Goal: Task Accomplishment & Management: Manage account settings

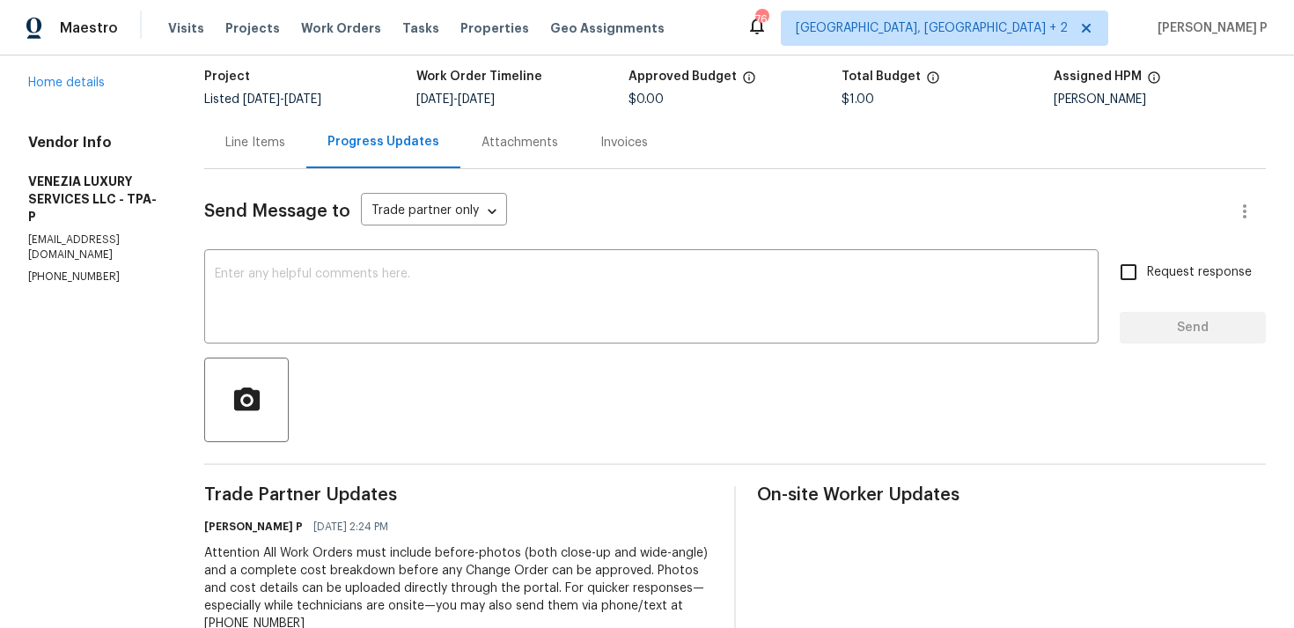
scroll to position [83, 0]
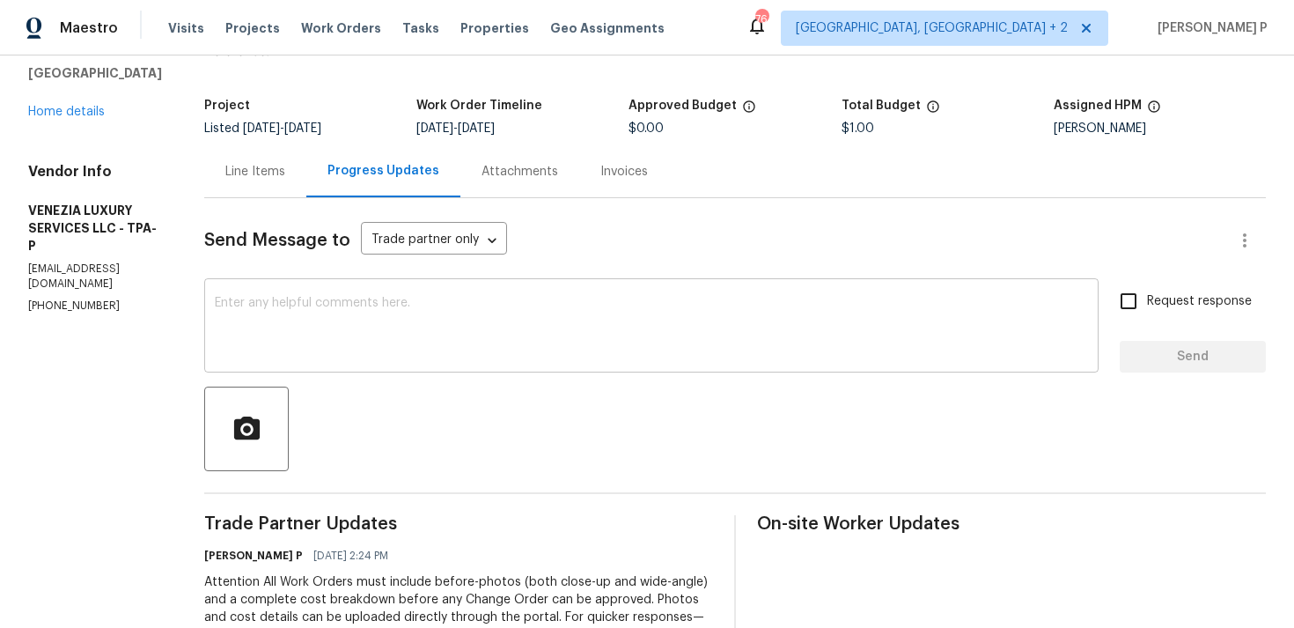
click at [453, 295] on div "x ​" at bounding box center [651, 328] width 895 height 90
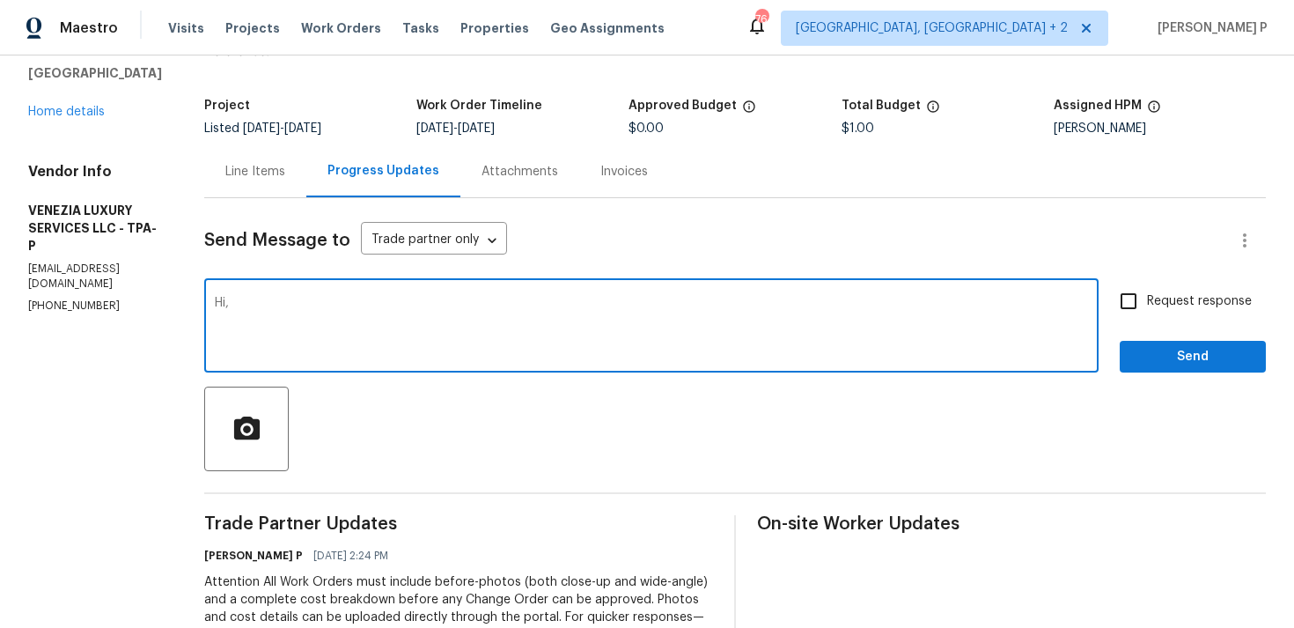
paste textarea "Could you kindly accept the work order?"
type textarea "Hi, Could you kindly accept the work order?"
click at [1158, 305] on span "Request response" at bounding box center [1199, 301] width 105 height 18
click at [1147, 305] on input "Request response" at bounding box center [1128, 301] width 37 height 37
checkbox input "true"
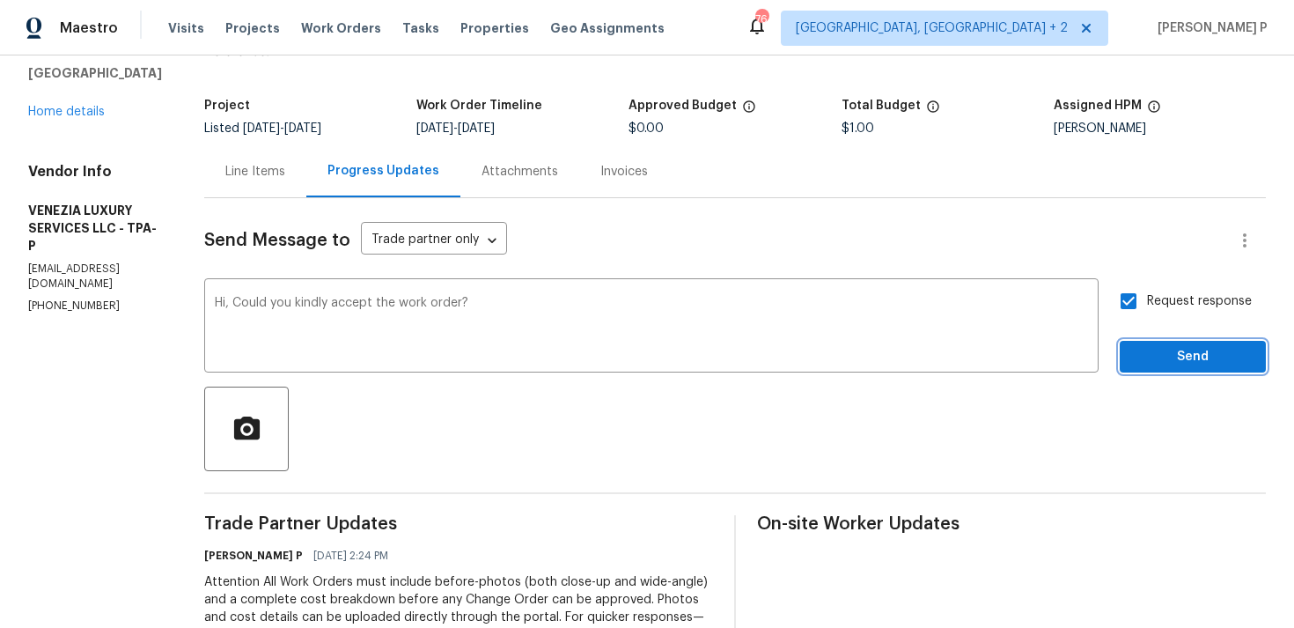
click at [1161, 356] on span "Send" at bounding box center [1193, 357] width 118 height 22
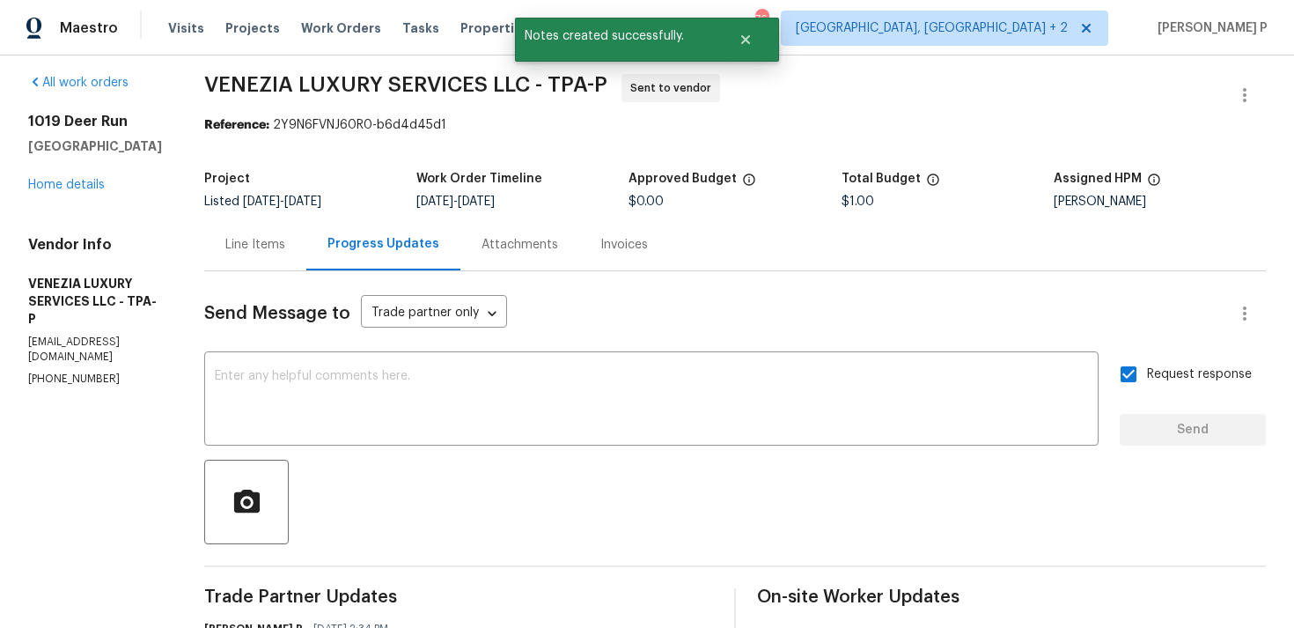
scroll to position [0, 0]
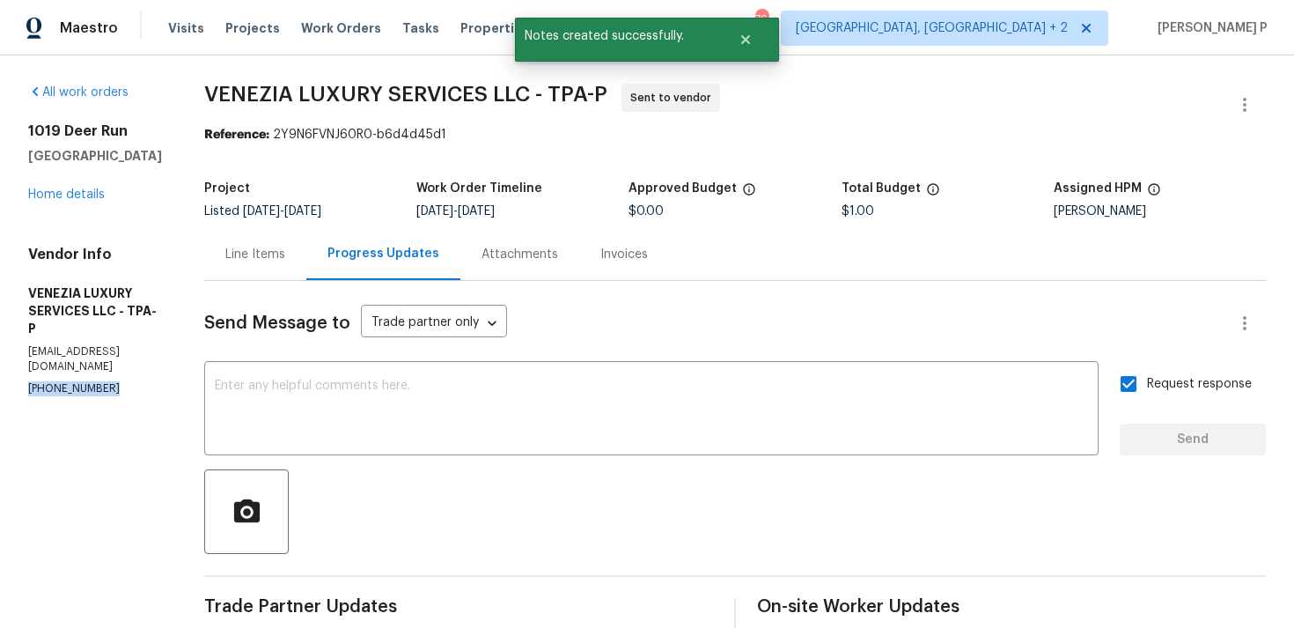
drag, startPoint x: 122, startPoint y: 361, endPoint x: 0, endPoint y: 360, distance: 122.4
click at [0, 361] on div "All work orders 1019 Deer Run Venice, FL 34293 Home details Vendor Info VENEZIA…" at bounding box center [647, 519] width 1294 height 928
copy p "(904) 405-7005"
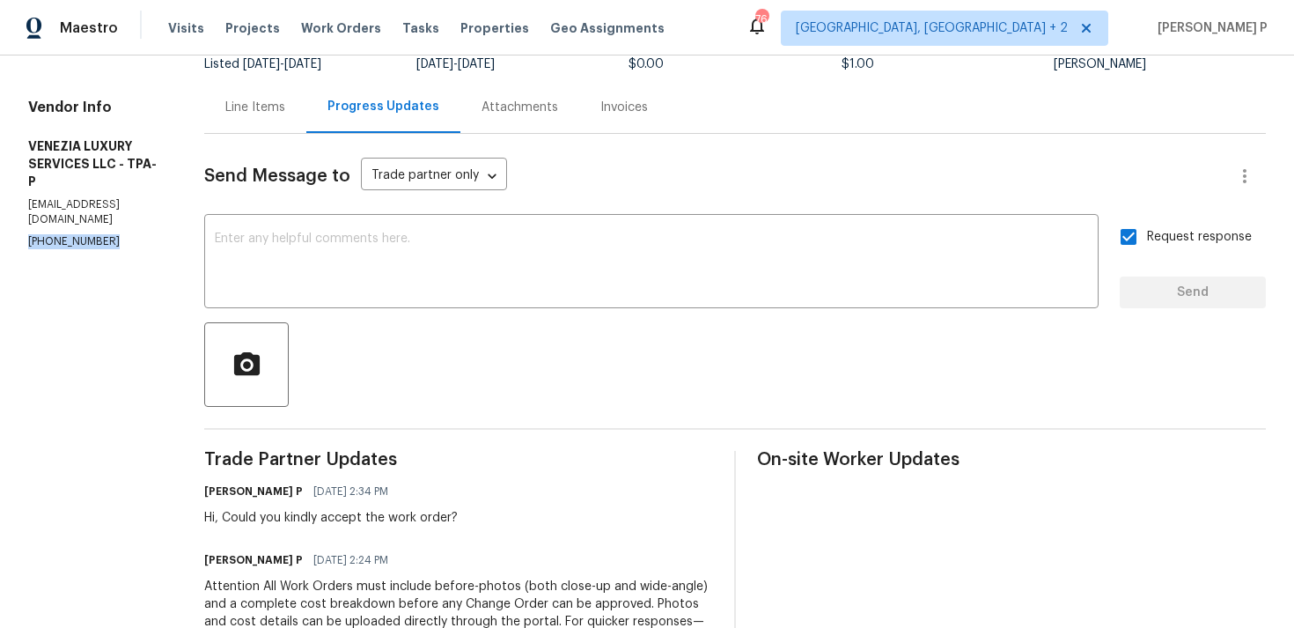
scroll to position [373, 0]
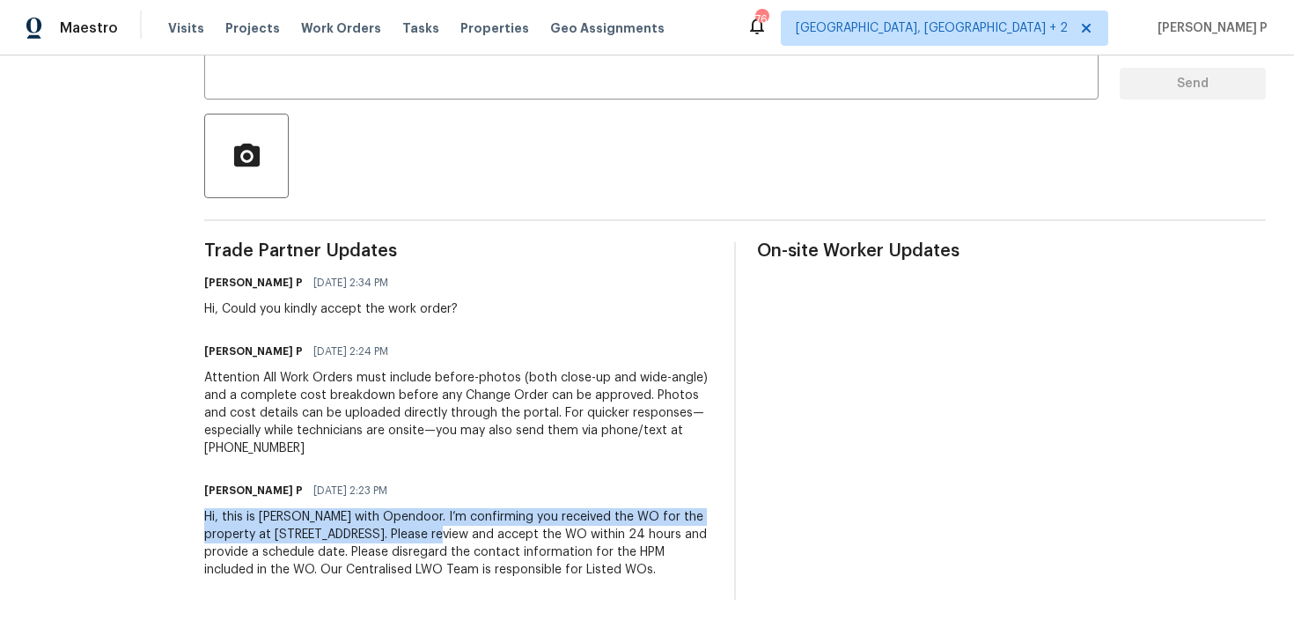
drag, startPoint x: 253, startPoint y: 499, endPoint x: 511, endPoint y: 517, distance: 258.6
click at [511, 517] on div "Hi, this is Ramyasri with Opendoor. I’m confirming you received the WO for the …" at bounding box center [458, 543] width 509 height 70
copy div "Hi, this is Ramyasri with Opendoor. I’m confirming you received the WO for the …"
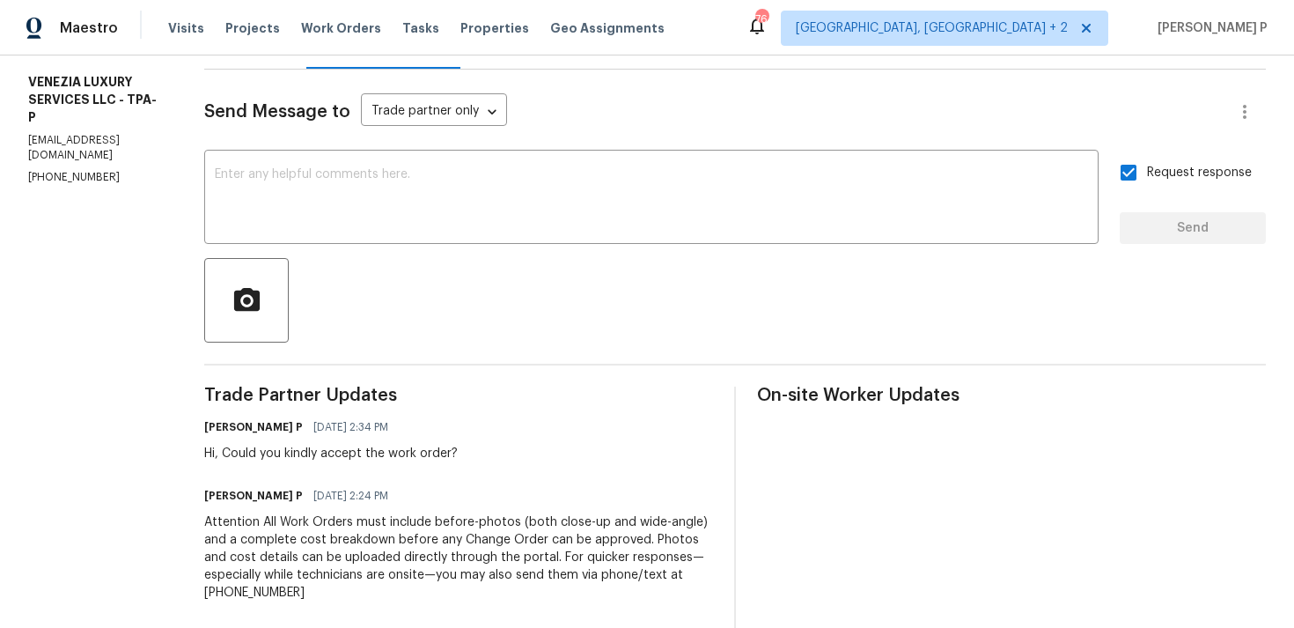
scroll to position [254, 0]
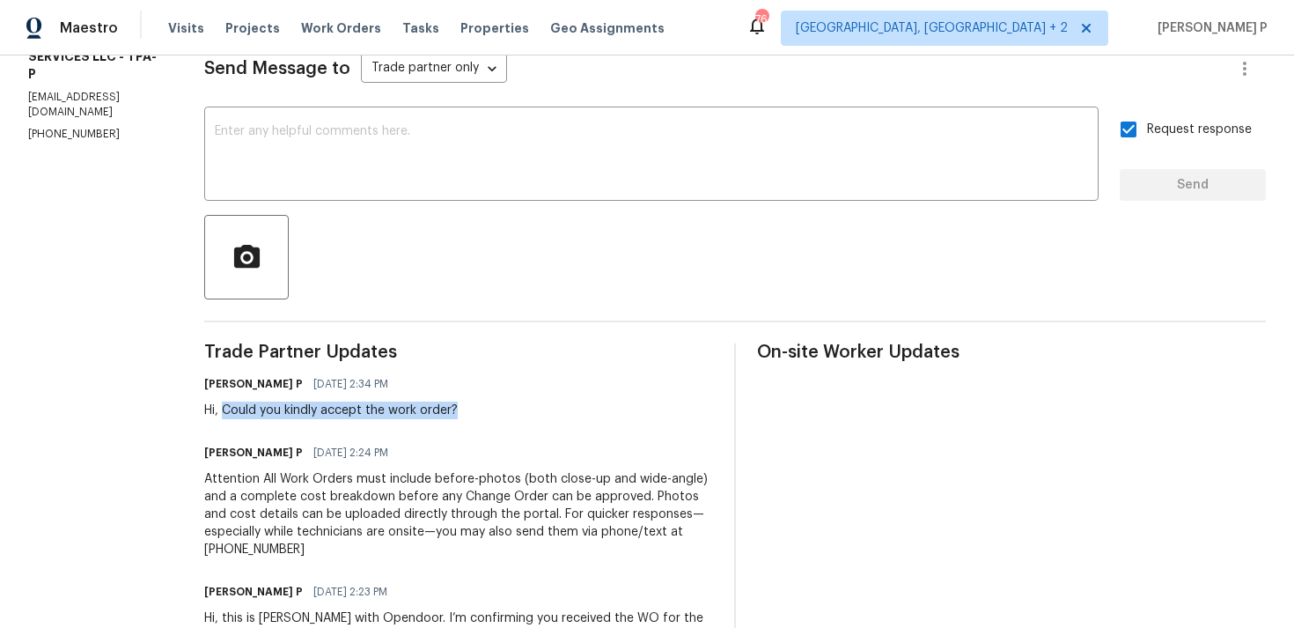
drag, startPoint x: 269, startPoint y: 408, endPoint x: 538, endPoint y: 414, distance: 268.6
click at [537, 413] on div "Ramyasri P 09/04/2025 2:34 PM Hi, Could you kindly accept the work order?" at bounding box center [458, 396] width 509 height 48
copy div "Could you kindly accept the work order?"
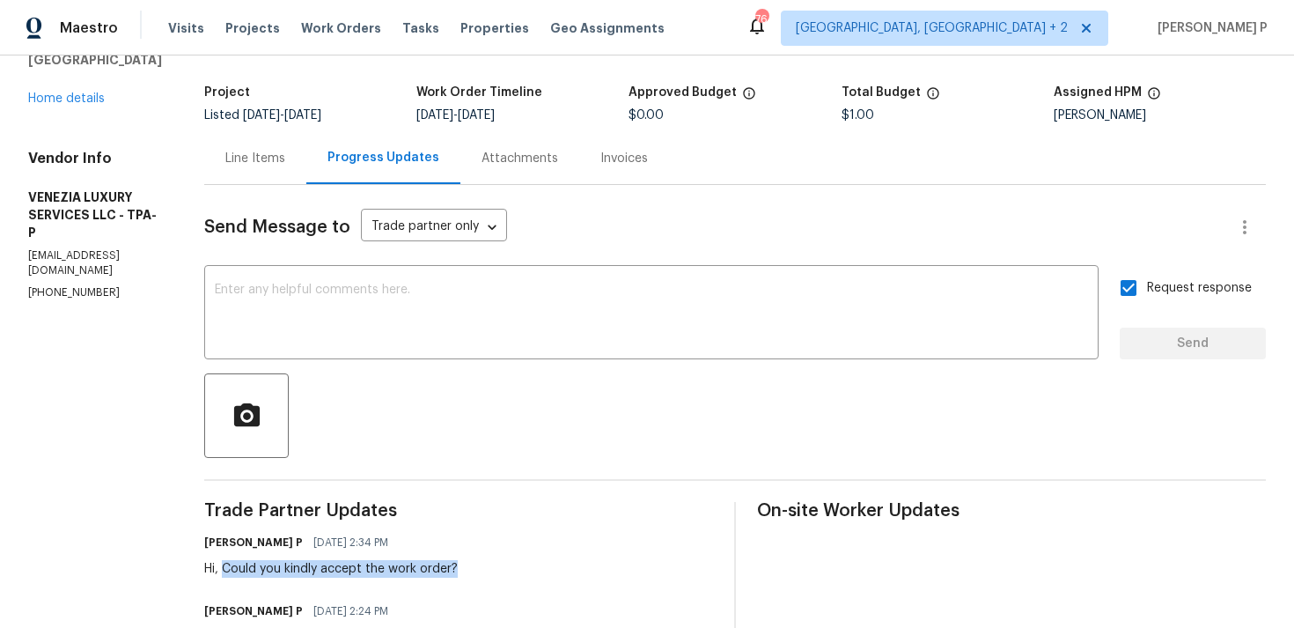
scroll to position [0, 0]
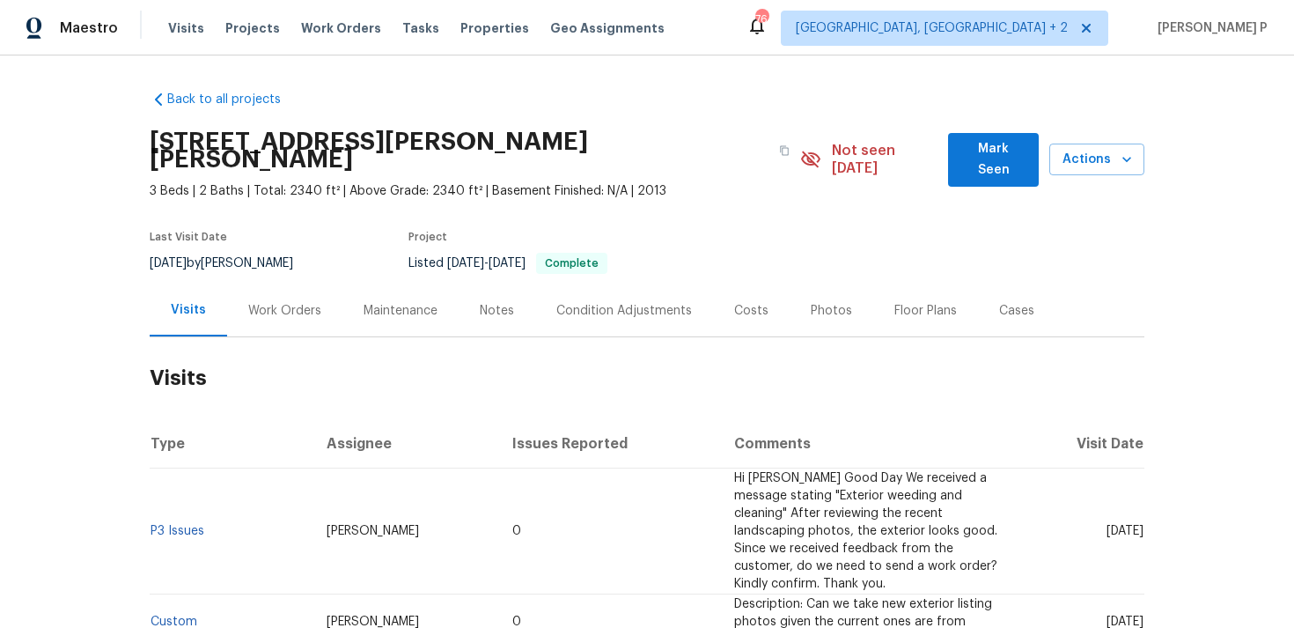
click at [278, 302] on div "Work Orders" at bounding box center [284, 311] width 73 height 18
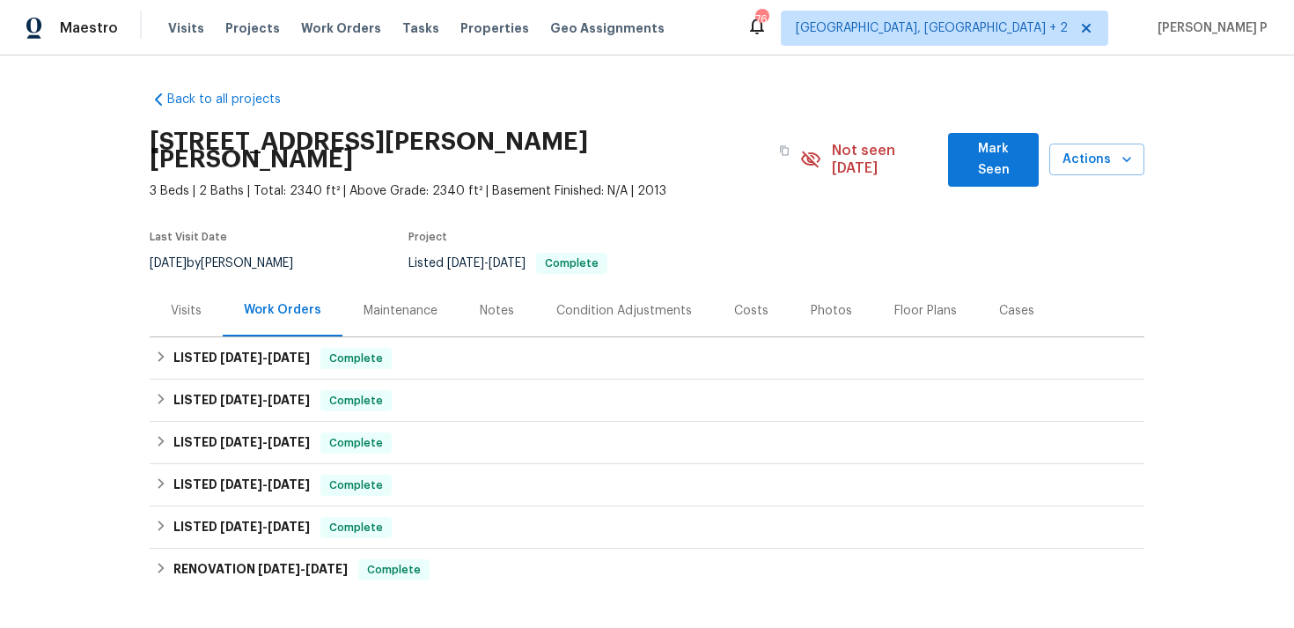
scroll to position [215, 0]
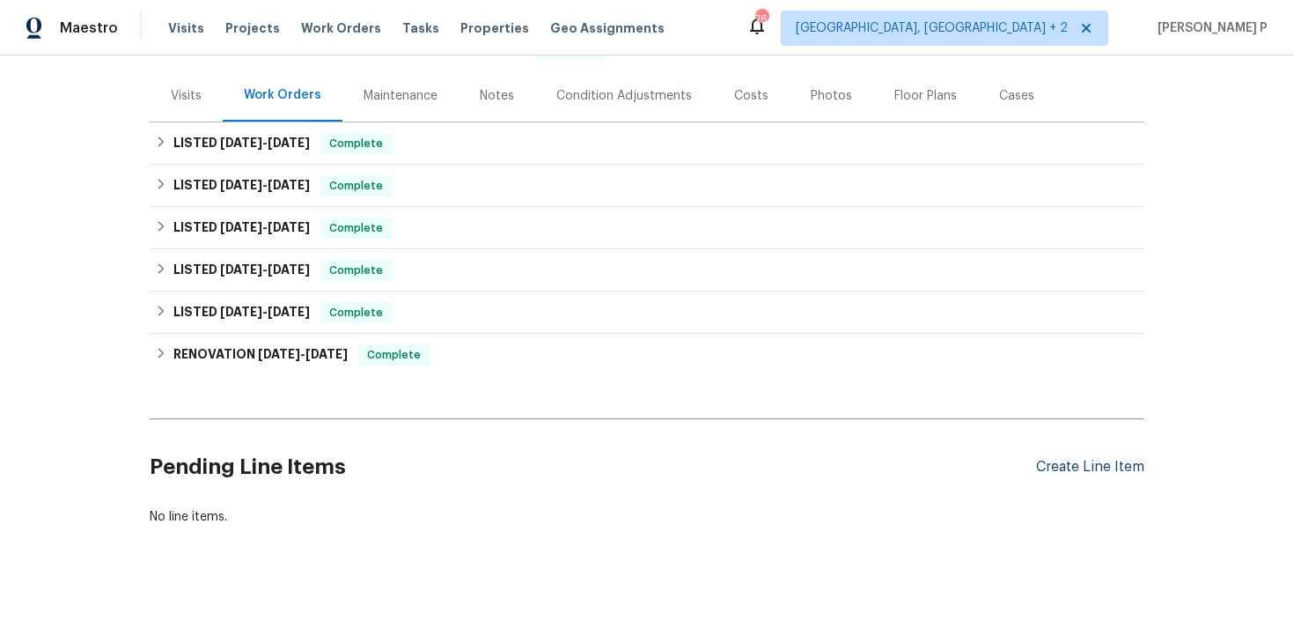
click at [1068, 459] on div "Create Line Item" at bounding box center [1090, 467] width 108 height 17
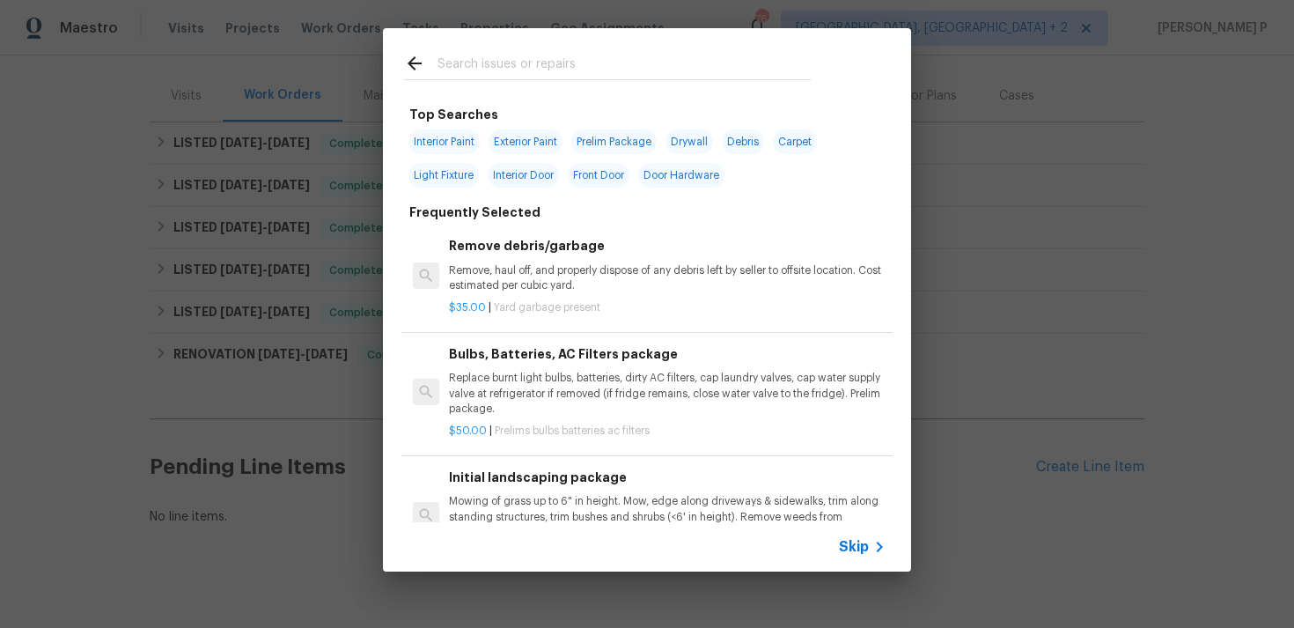
click at [847, 556] on div "Skip" at bounding box center [864, 546] width 51 height 21
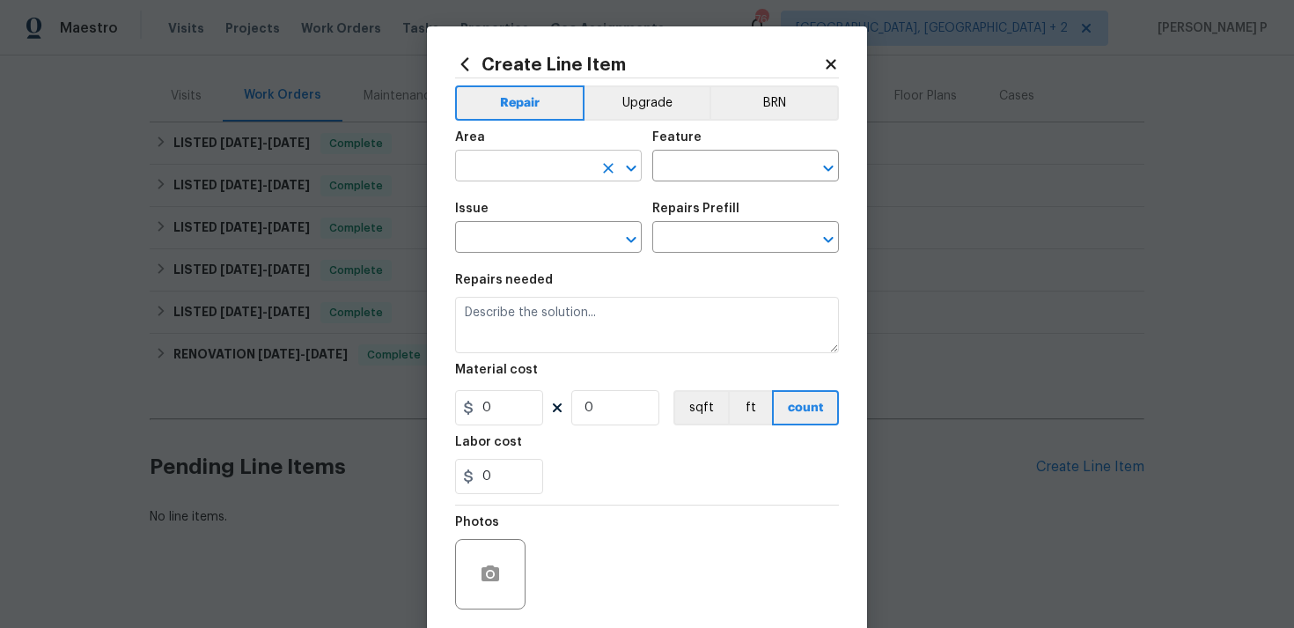
click at [534, 166] on input "text" at bounding box center [523, 167] width 137 height 27
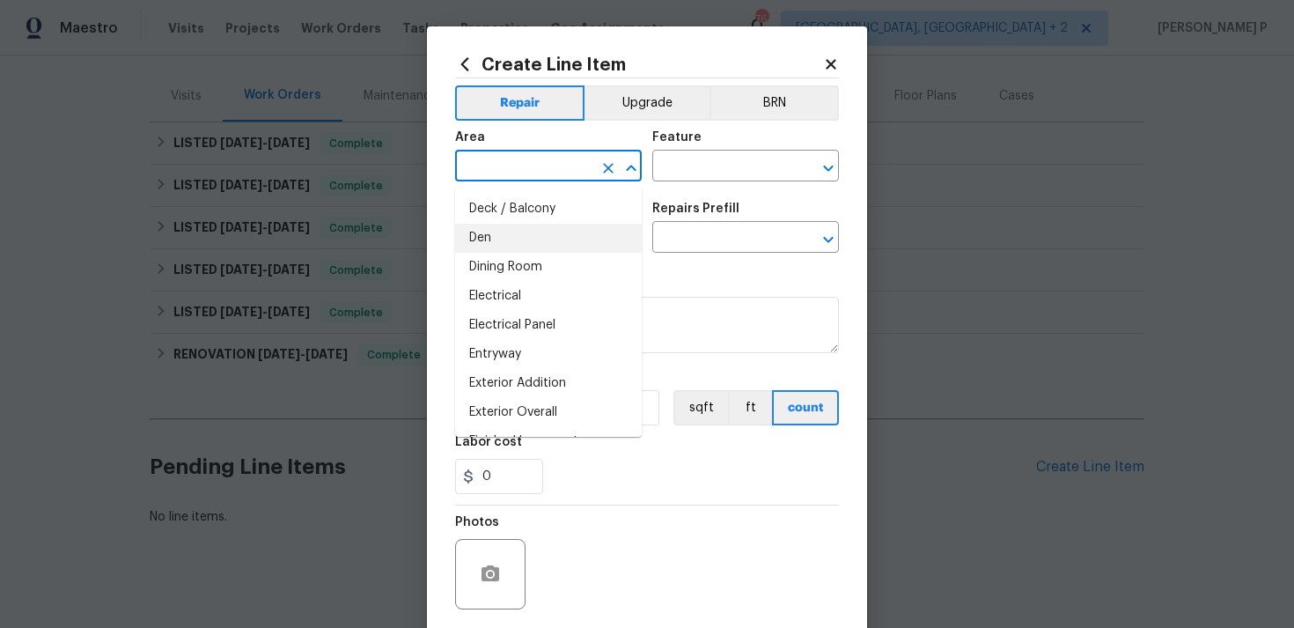
scroll to position [312, 0]
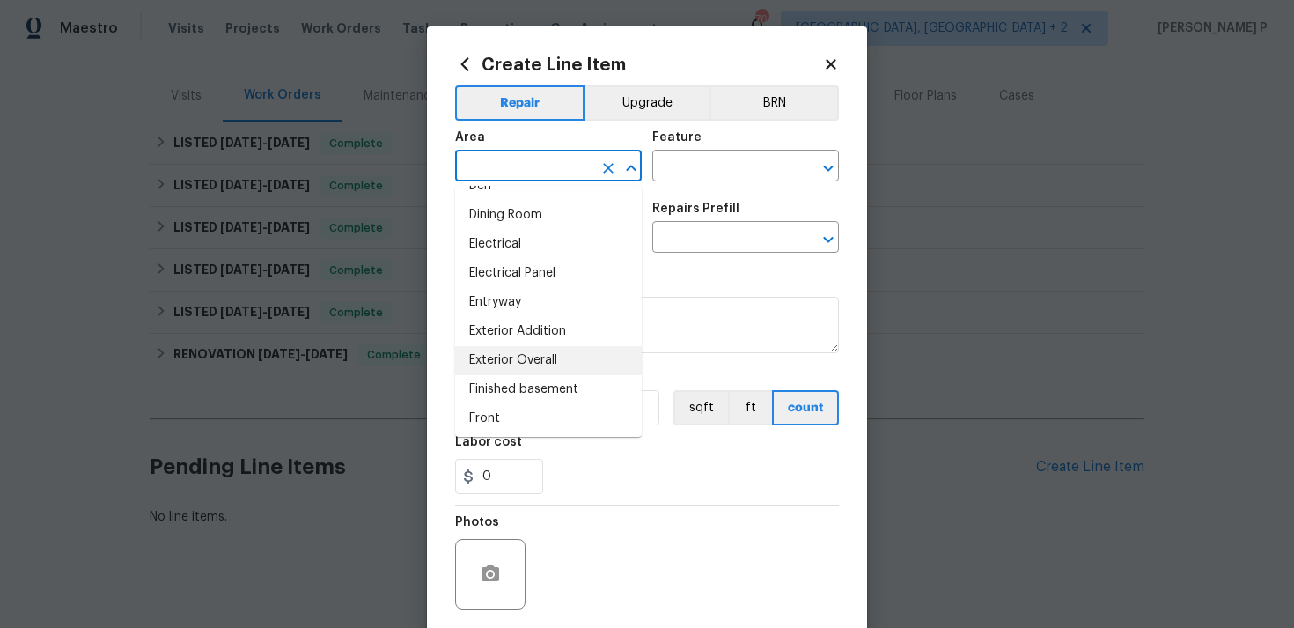
click at [483, 371] on li "Exterior Overall" at bounding box center [548, 360] width 187 height 29
type input "Exterior Overall"
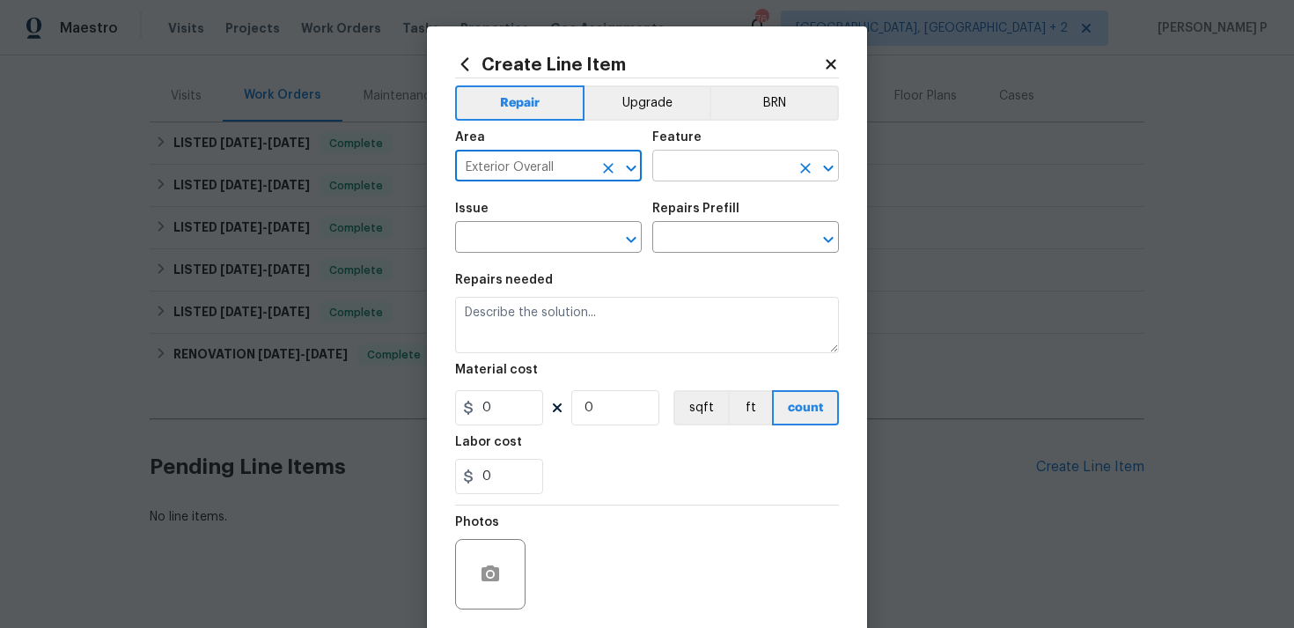
click at [710, 173] on input "text" at bounding box center [720, 167] width 137 height 27
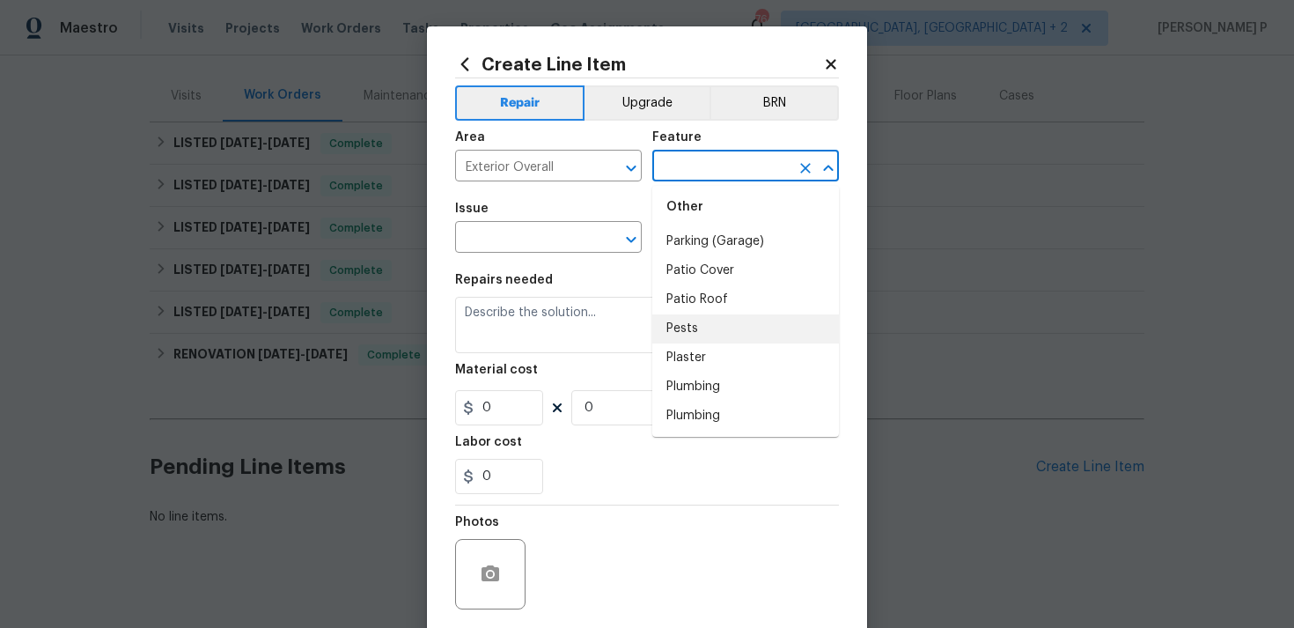
scroll to position [3168, 0]
click at [700, 313] on li "Pests" at bounding box center [745, 327] width 187 height 29
type input "Pests"
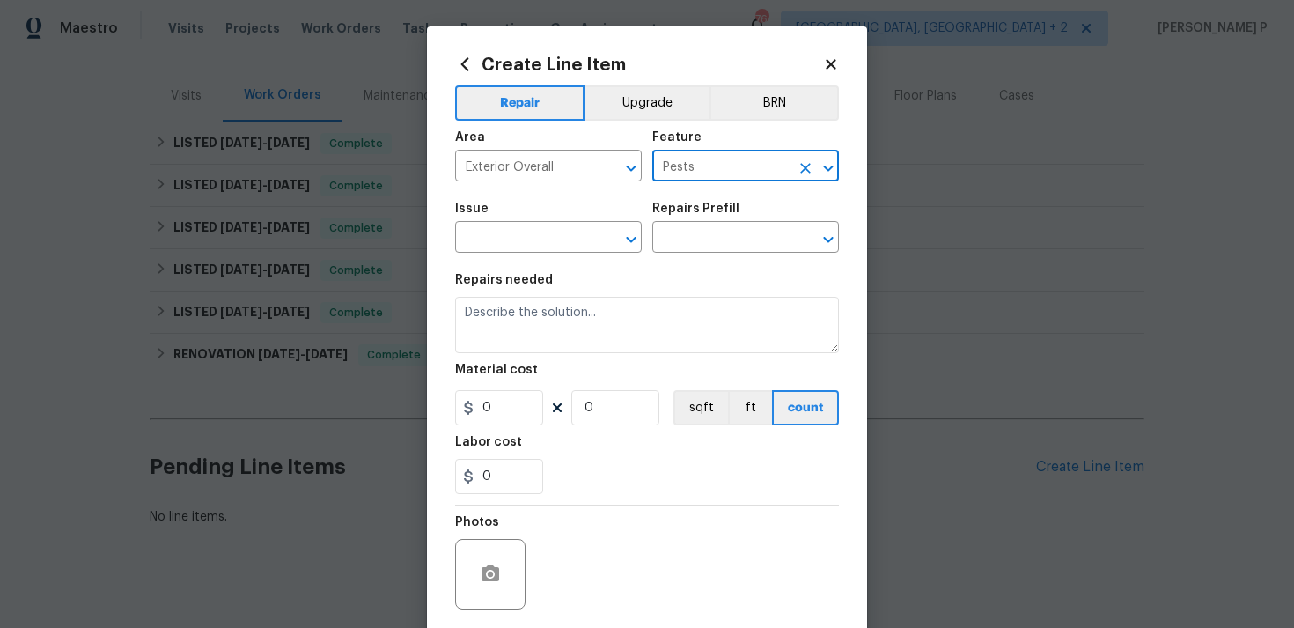
click at [637, 222] on div "Issue" at bounding box center [548, 214] width 187 height 23
click at [625, 237] on icon "Open" at bounding box center [631, 239] width 21 height 21
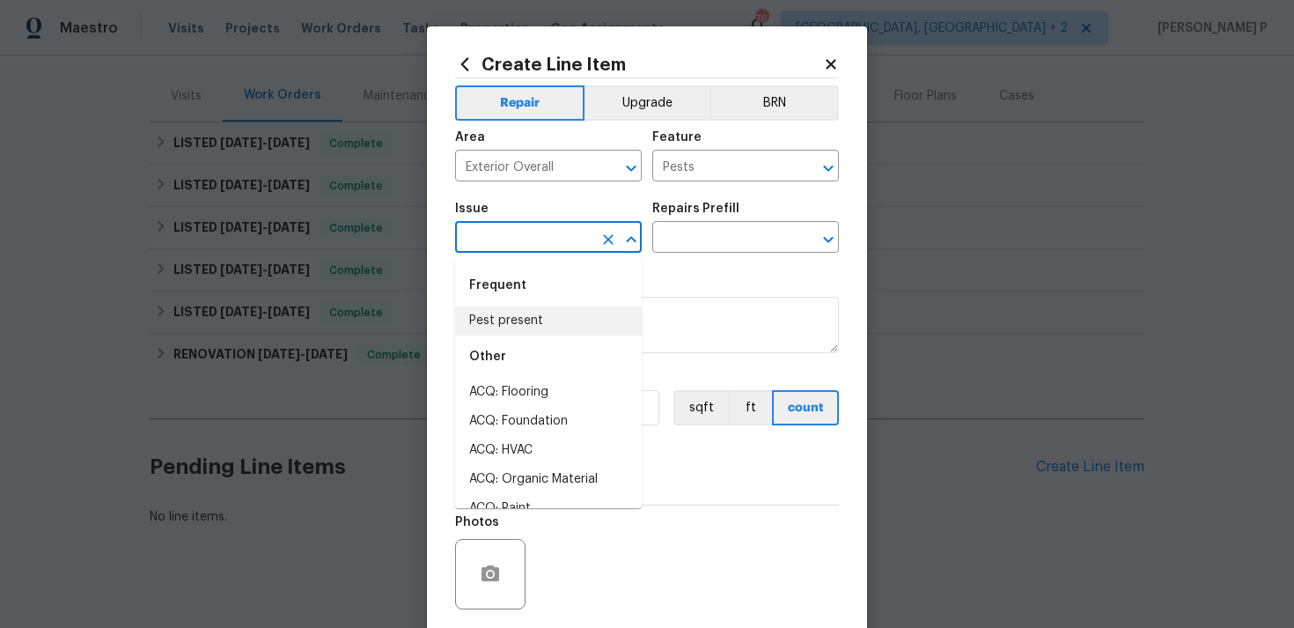
click at [512, 320] on li "Pest present" at bounding box center [548, 320] width 187 height 29
type input "Pest present"
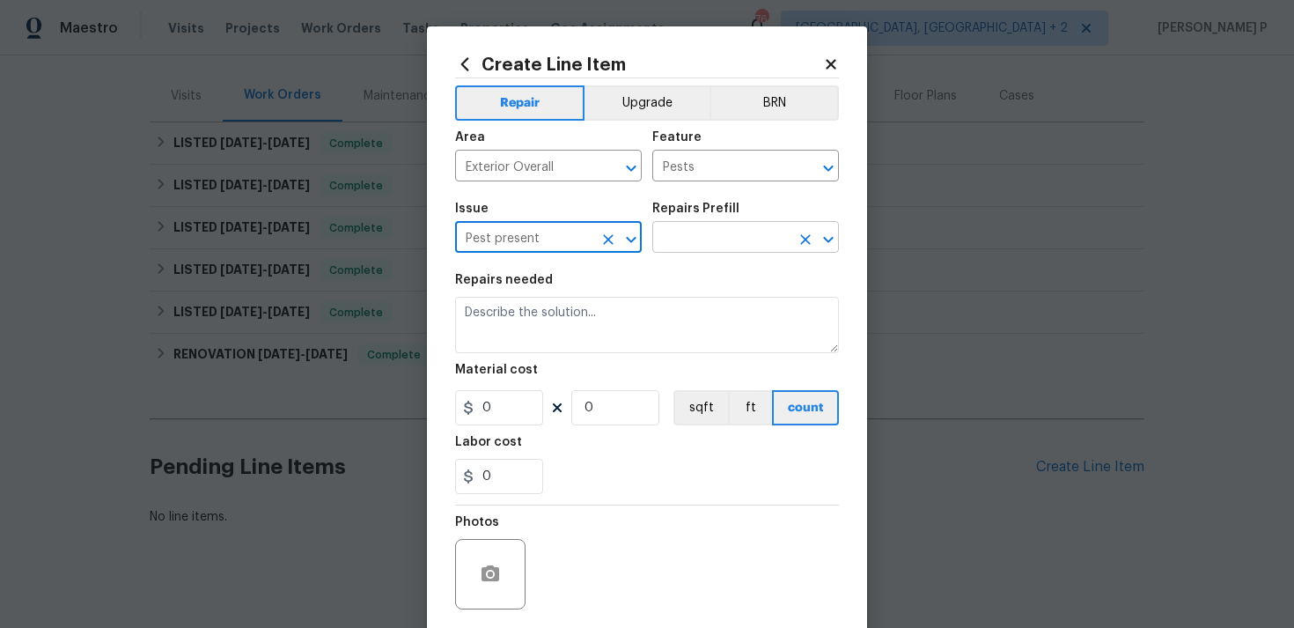
click at [687, 251] on input "text" at bounding box center [720, 238] width 137 height 27
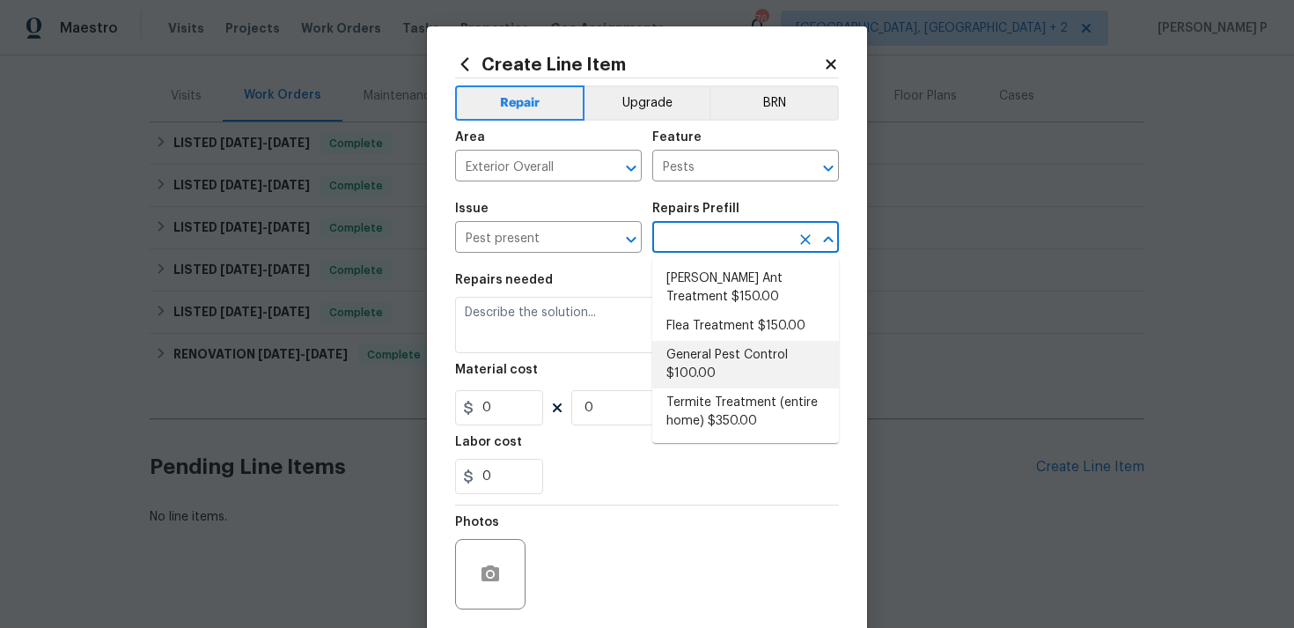
click at [707, 376] on li "General Pest Control $100.00" at bounding box center [745, 365] width 187 height 48
type input "General Pest Control $100.00"
type textarea "General pest treatment for active pest/insect infestation - non termite"
type input "100"
type input "1"
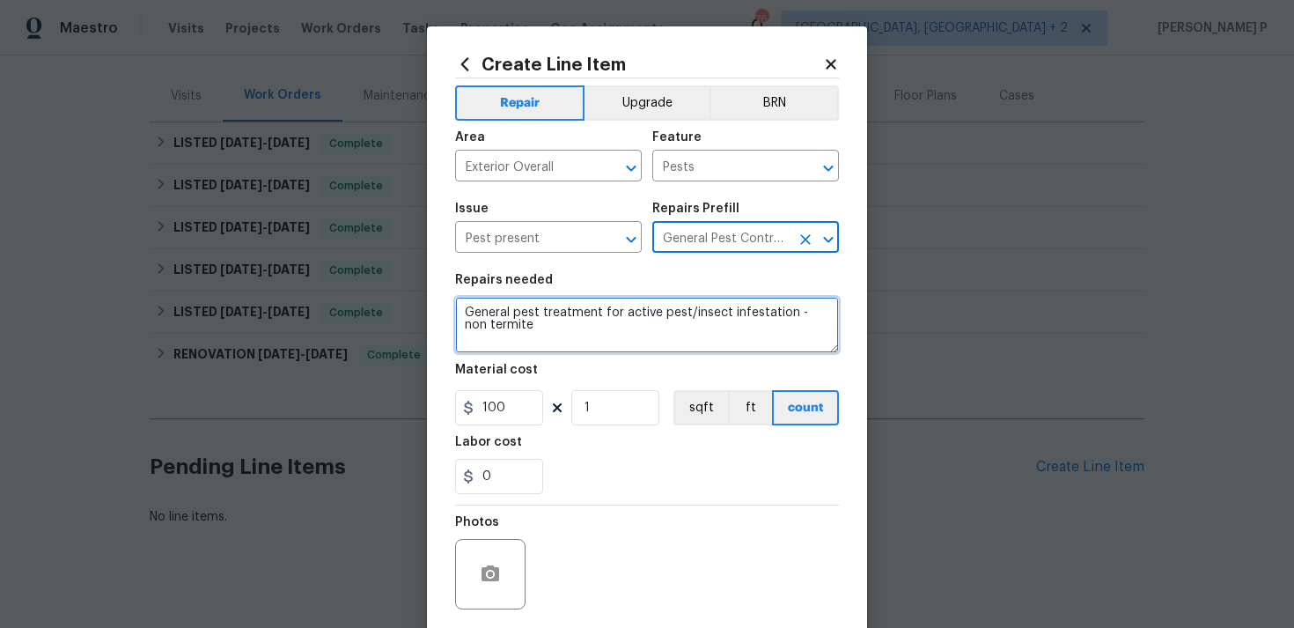
click at [556, 327] on textarea "General pest treatment for active pest/insect infestation - non termite" at bounding box center [647, 325] width 384 height 56
paste textarea "Feedback received that there are bird nests on the pergola and at the front of …"
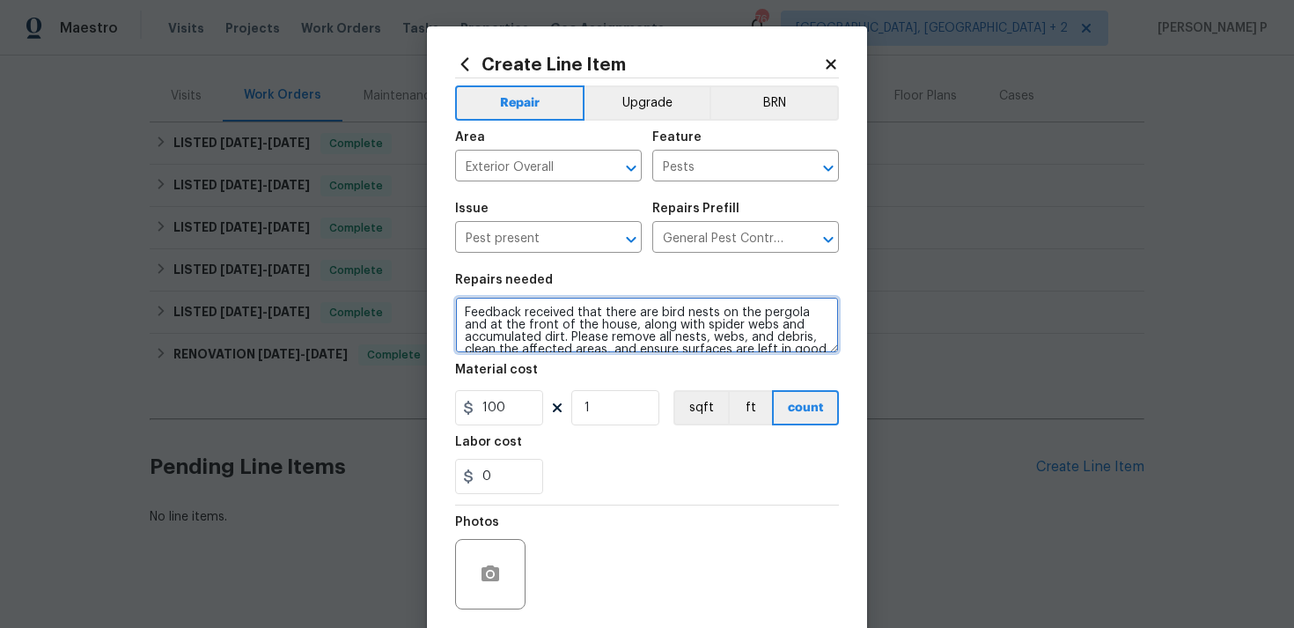
scroll to position [25, 0]
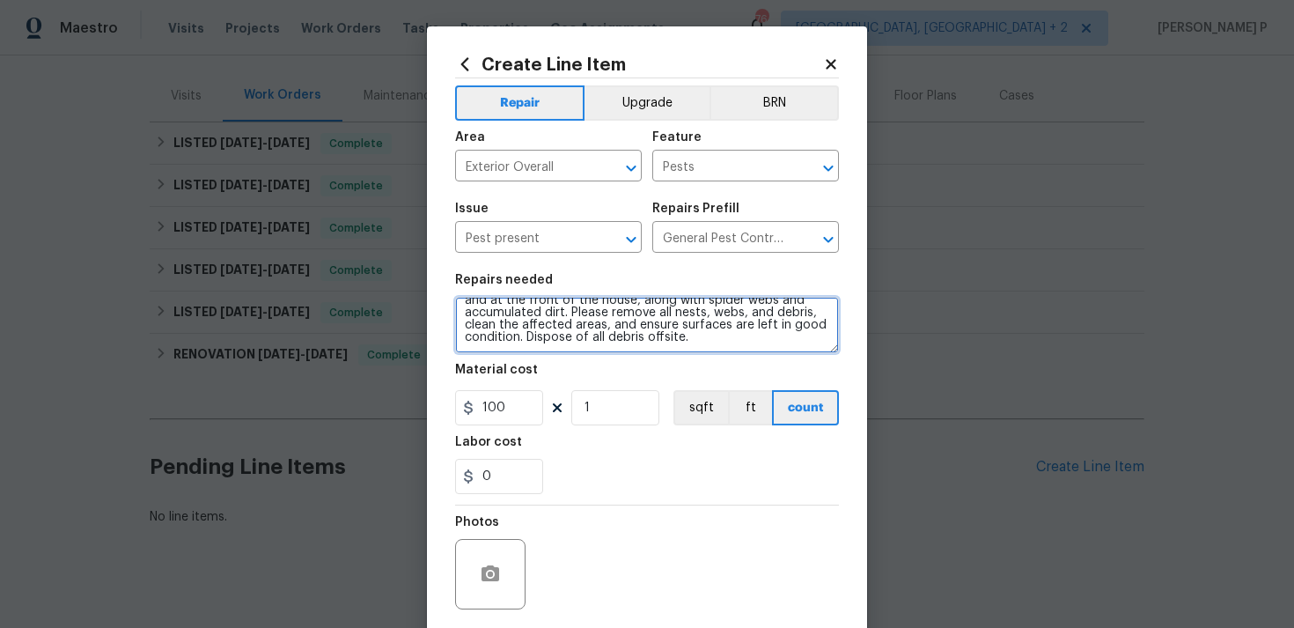
type textarea "Feedback received that there are bird nests on the pergola and at the front of …"
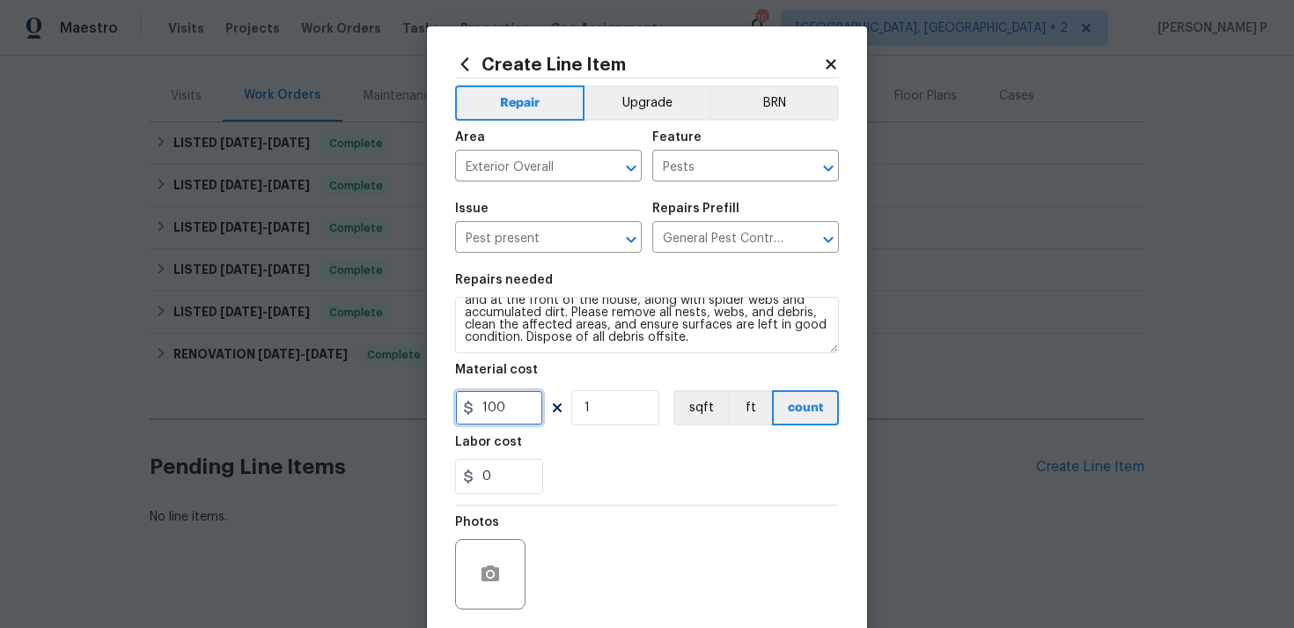
click at [506, 424] on input "100" at bounding box center [499, 407] width 88 height 35
type input "75"
click at [630, 497] on section "Repairs needed Feedback received that there are bird nests on the pergola and a…" at bounding box center [647, 383] width 384 height 241
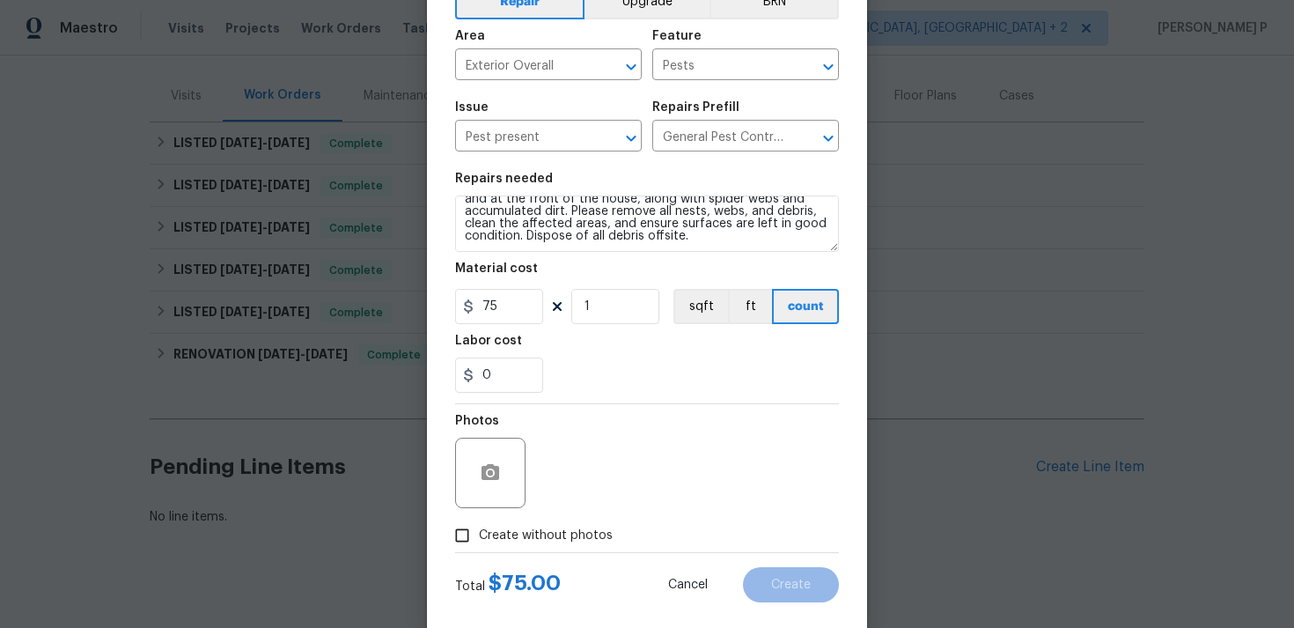
scroll to position [131, 0]
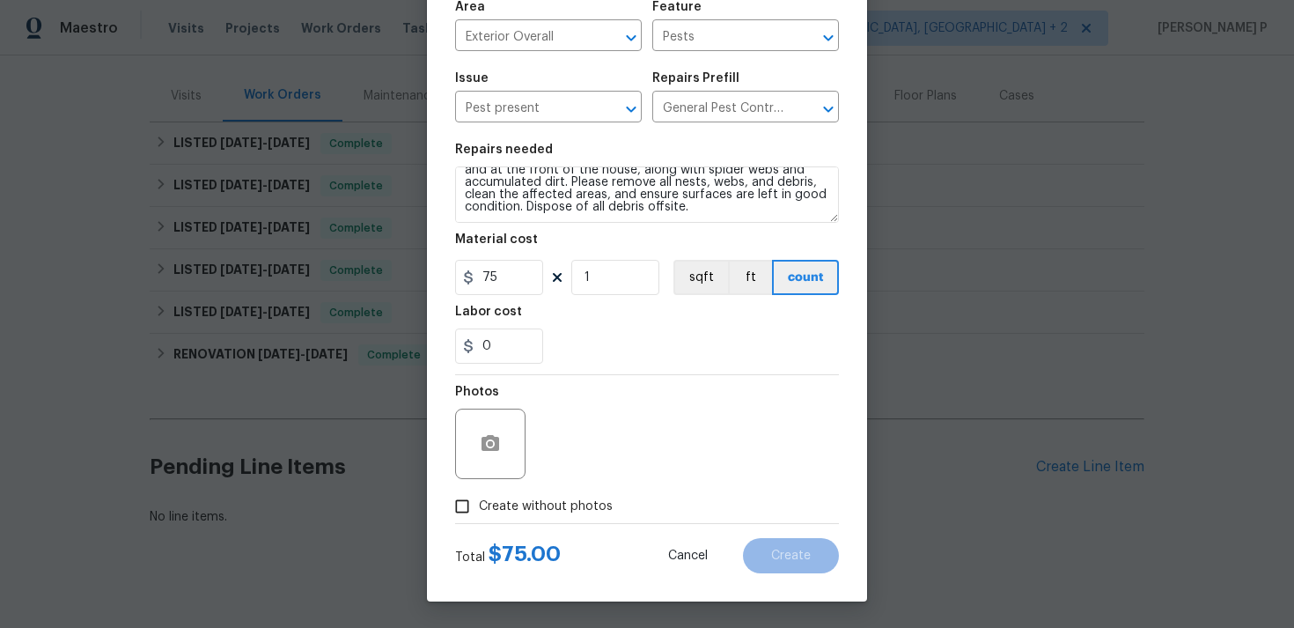
click at [463, 512] on input "Create without photos" at bounding box center [462, 506] width 33 height 33
checkbox input "true"
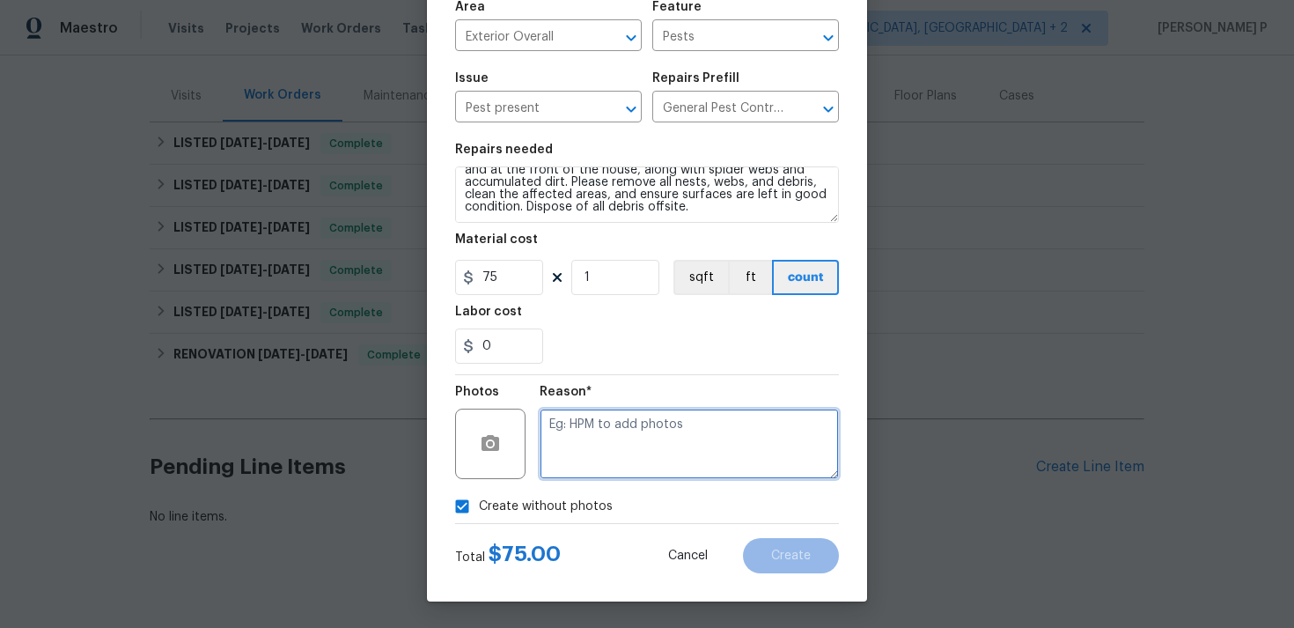
click at [609, 467] on textarea at bounding box center [689, 444] width 299 height 70
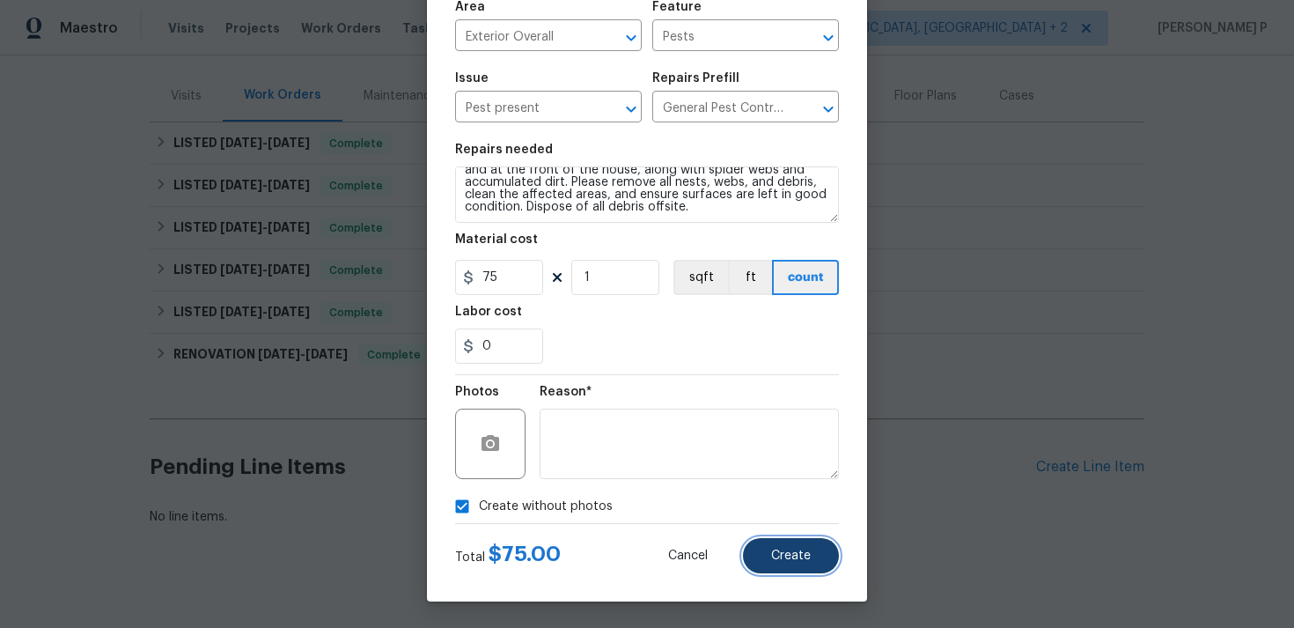
click at [807, 554] on span "Create" at bounding box center [791, 555] width 40 height 13
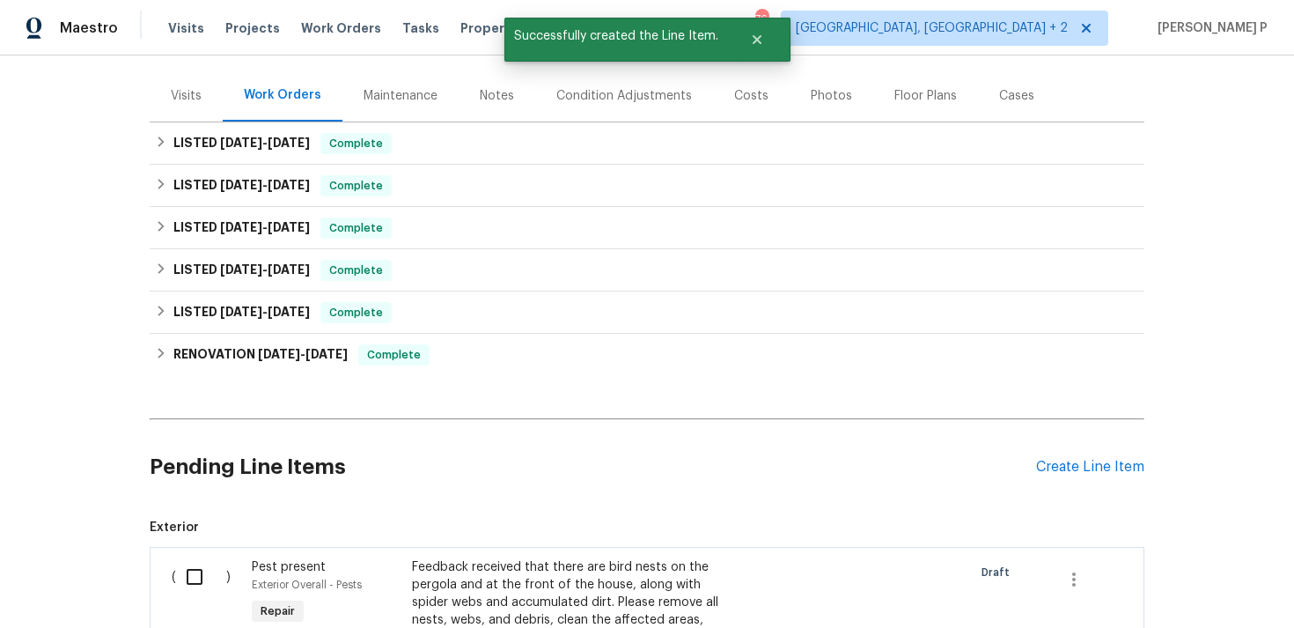
click at [194, 558] on input "checkbox" at bounding box center [201, 576] width 50 height 37
checkbox input "true"
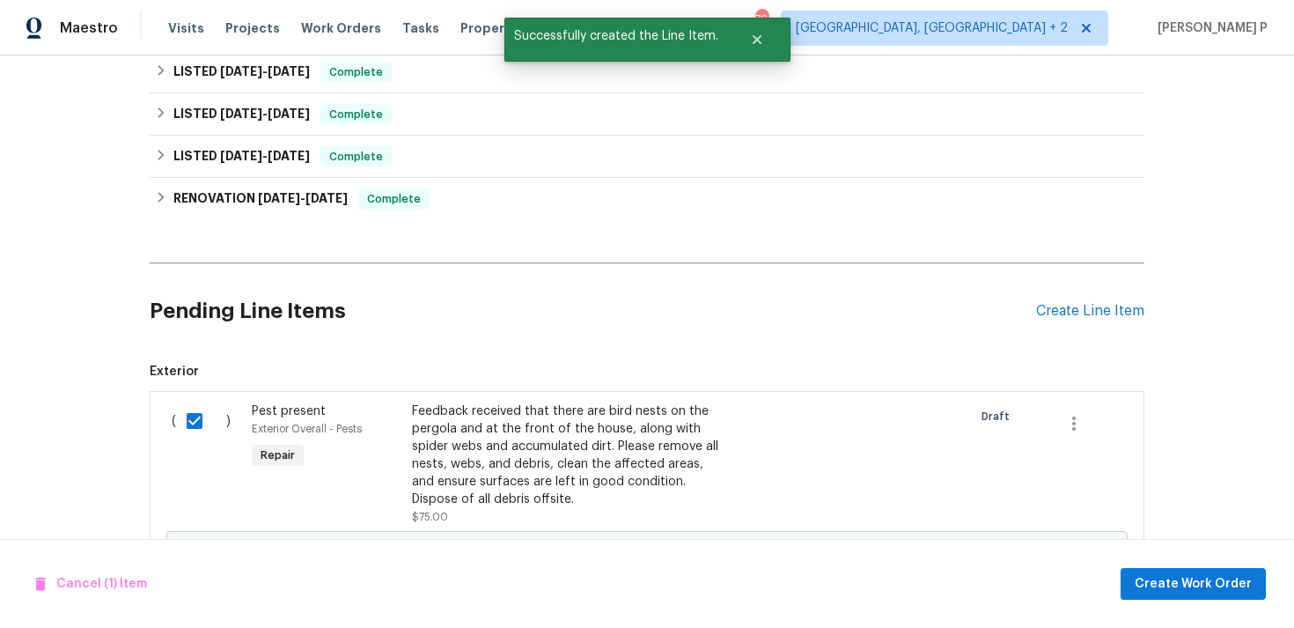
scroll to position [504, 0]
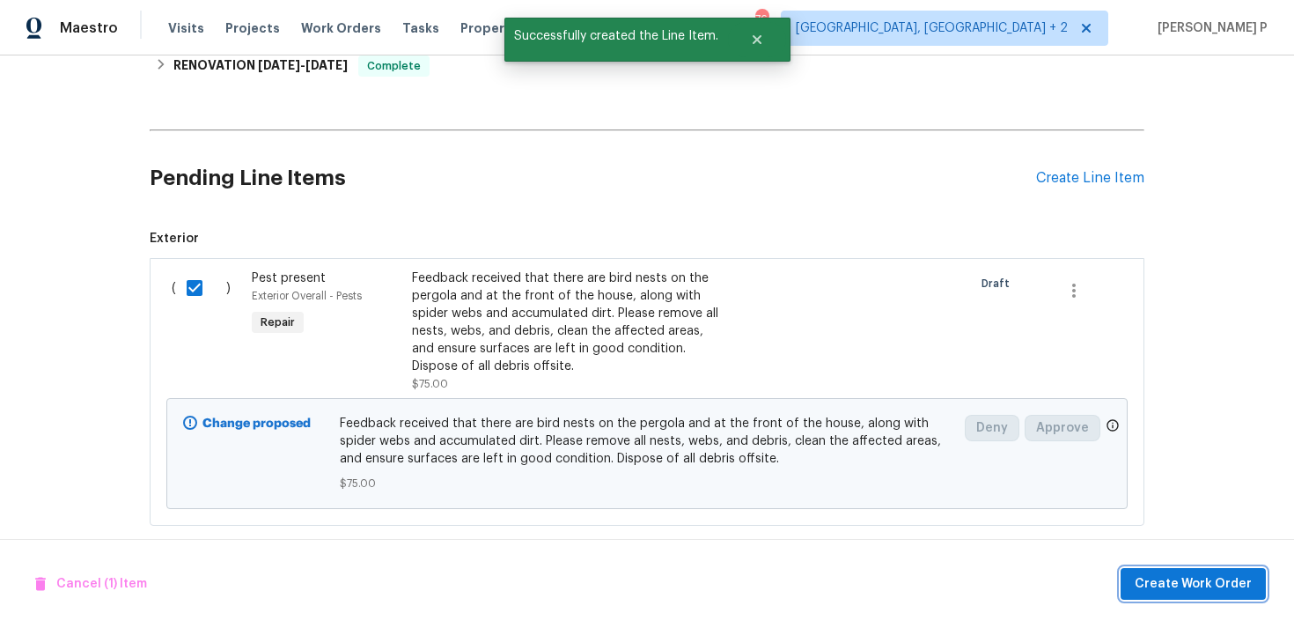
click at [1204, 576] on span "Create Work Order" at bounding box center [1193, 584] width 117 height 22
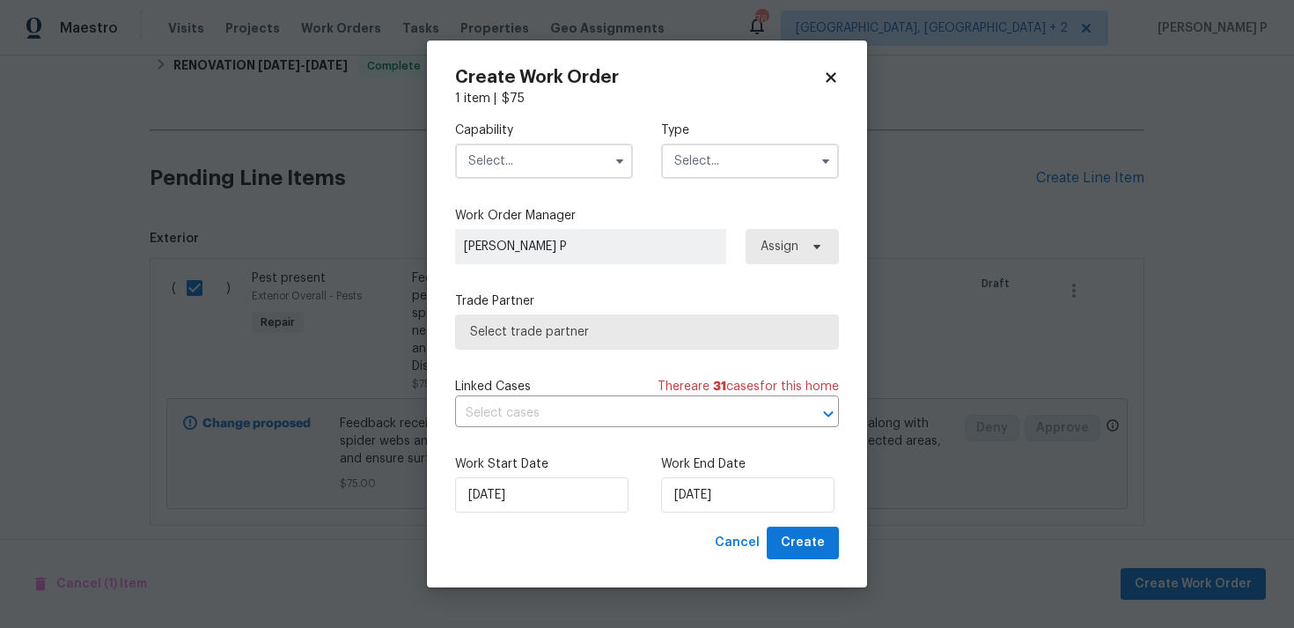
click at [724, 166] on input "text" at bounding box center [750, 161] width 178 height 35
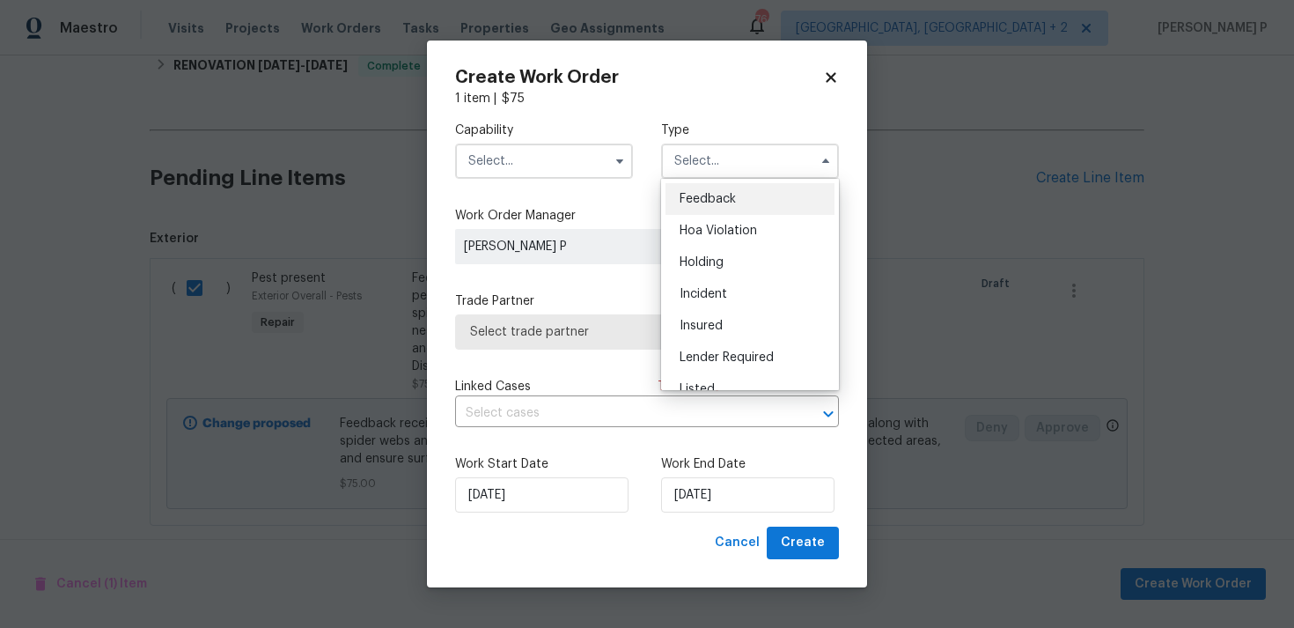
click at [686, 205] on div "Feedback" at bounding box center [750, 199] width 169 height 32
type input "Feedback"
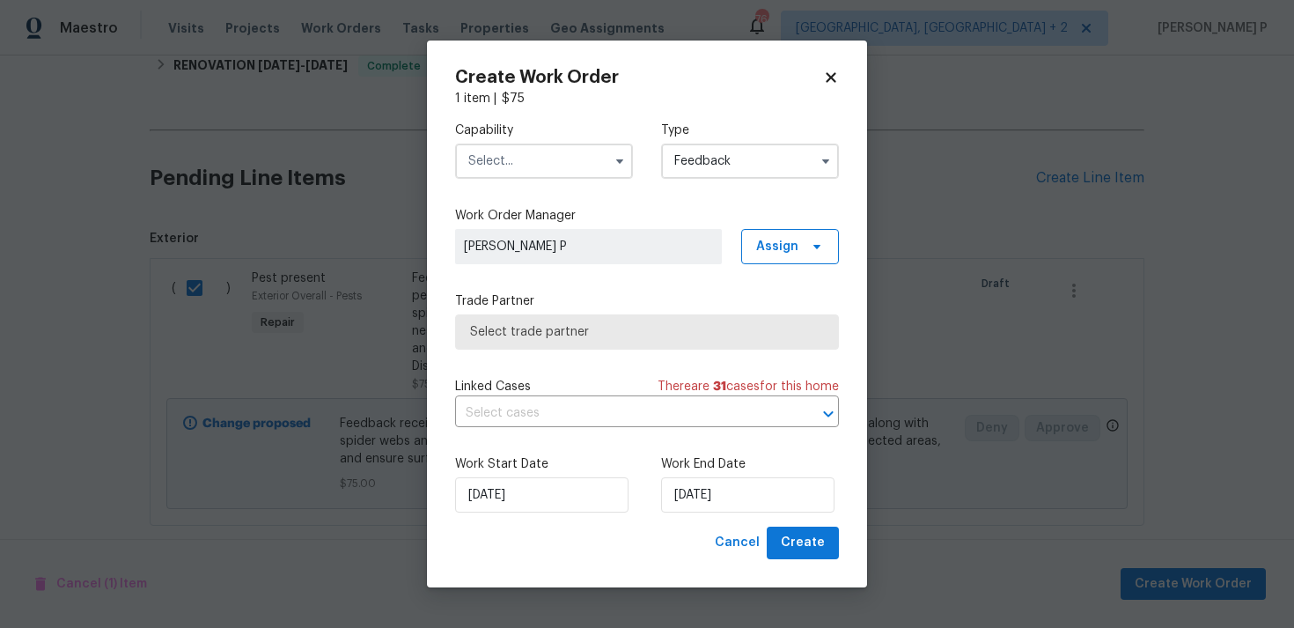
click at [551, 170] on input "text" at bounding box center [544, 161] width 178 height 35
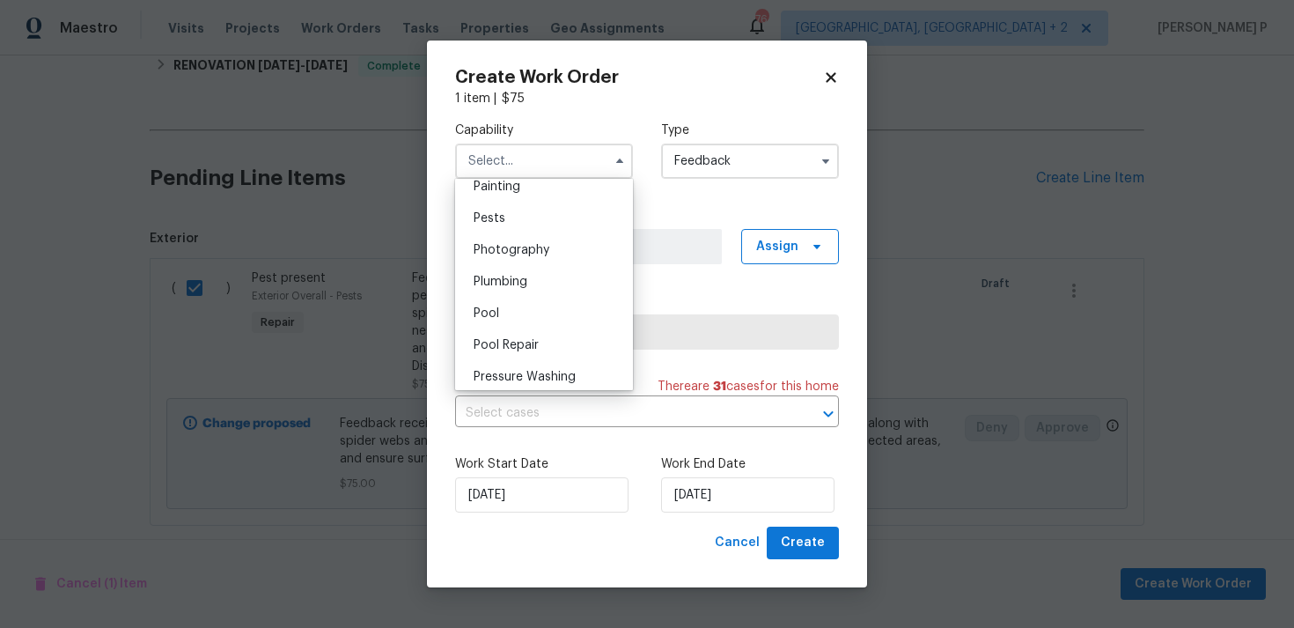
scroll to position [1450, 0]
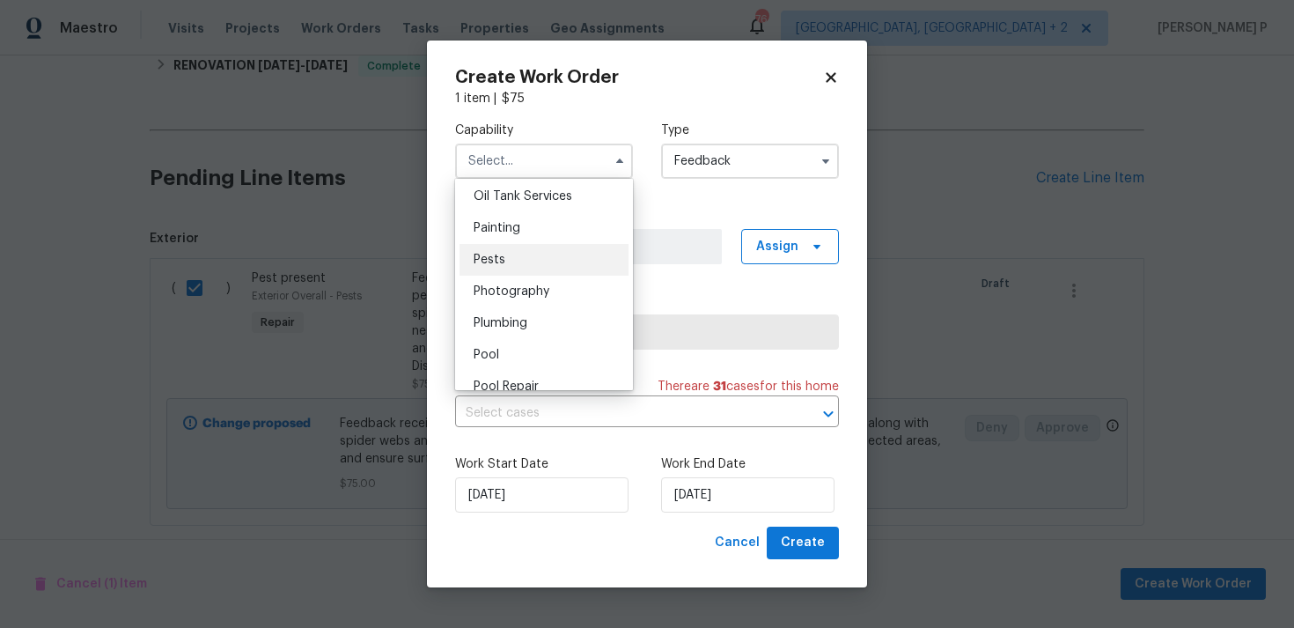
click at [508, 269] on div "Pests" at bounding box center [544, 260] width 169 height 32
type input "Pests"
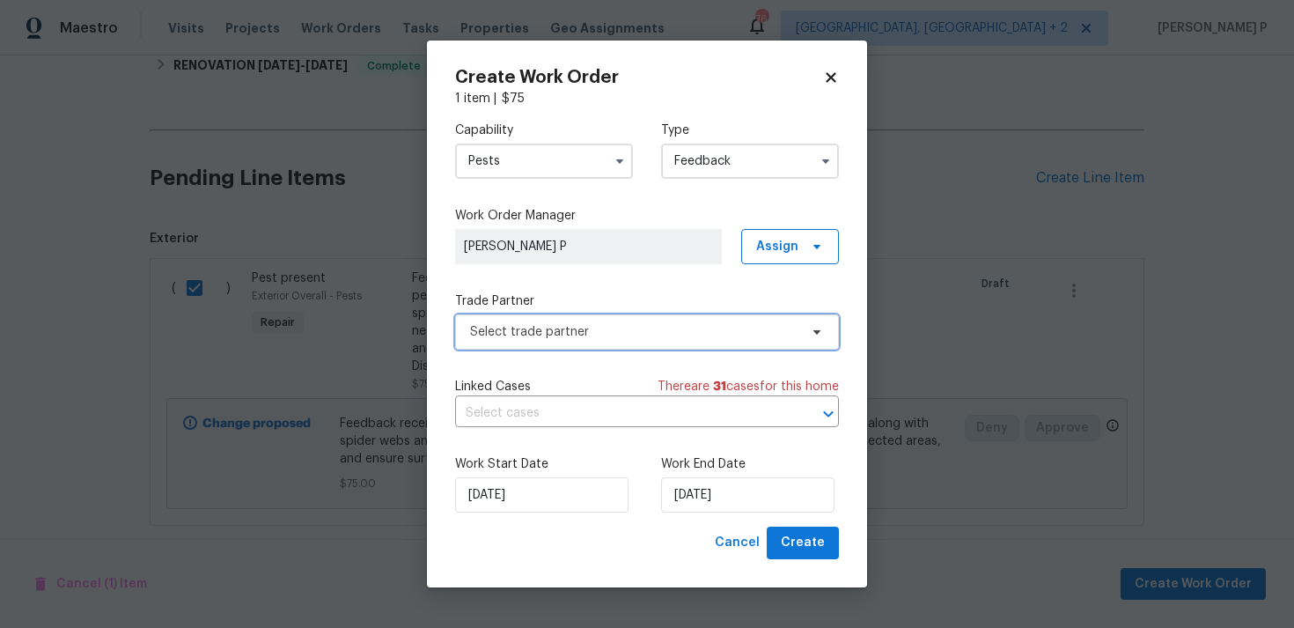
click at [619, 335] on span "Select trade partner" at bounding box center [634, 332] width 328 height 18
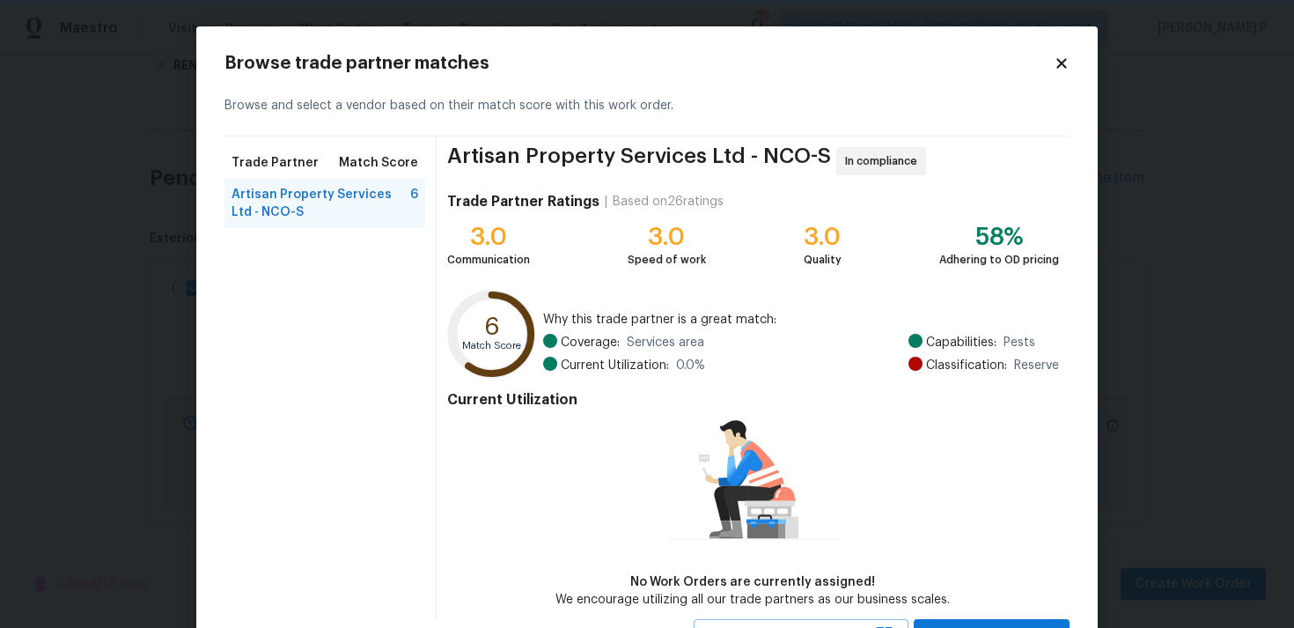
scroll to position [77, 0]
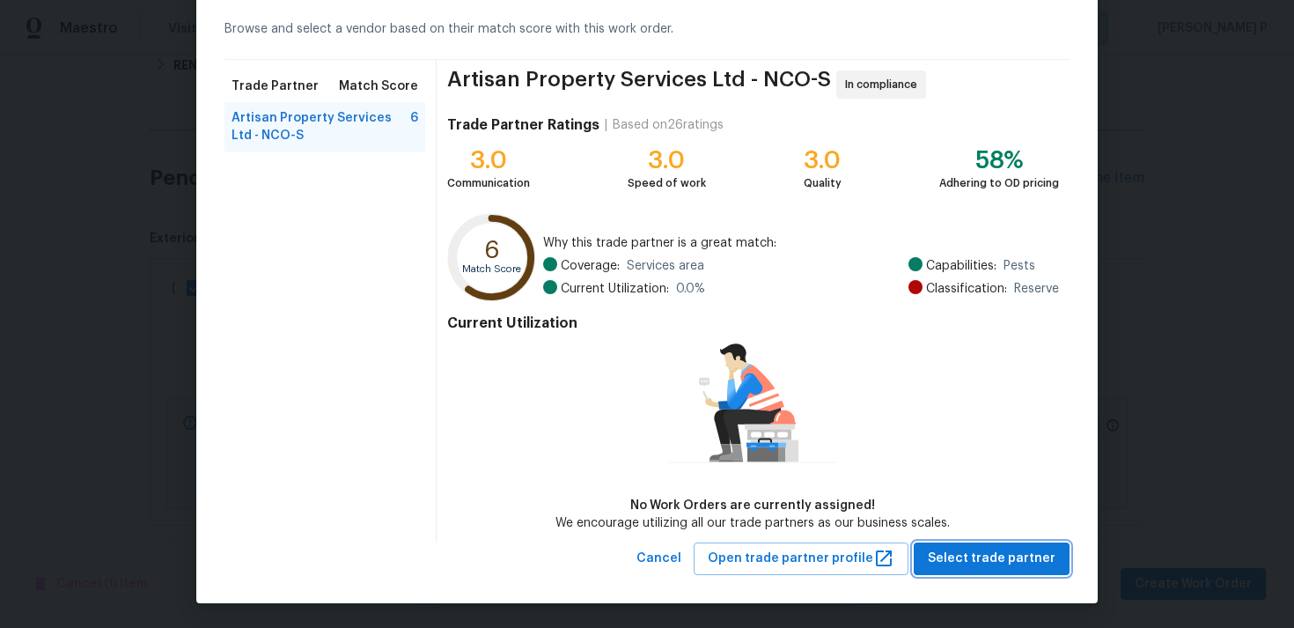
click at [964, 569] on button "Select trade partner" at bounding box center [992, 558] width 156 height 33
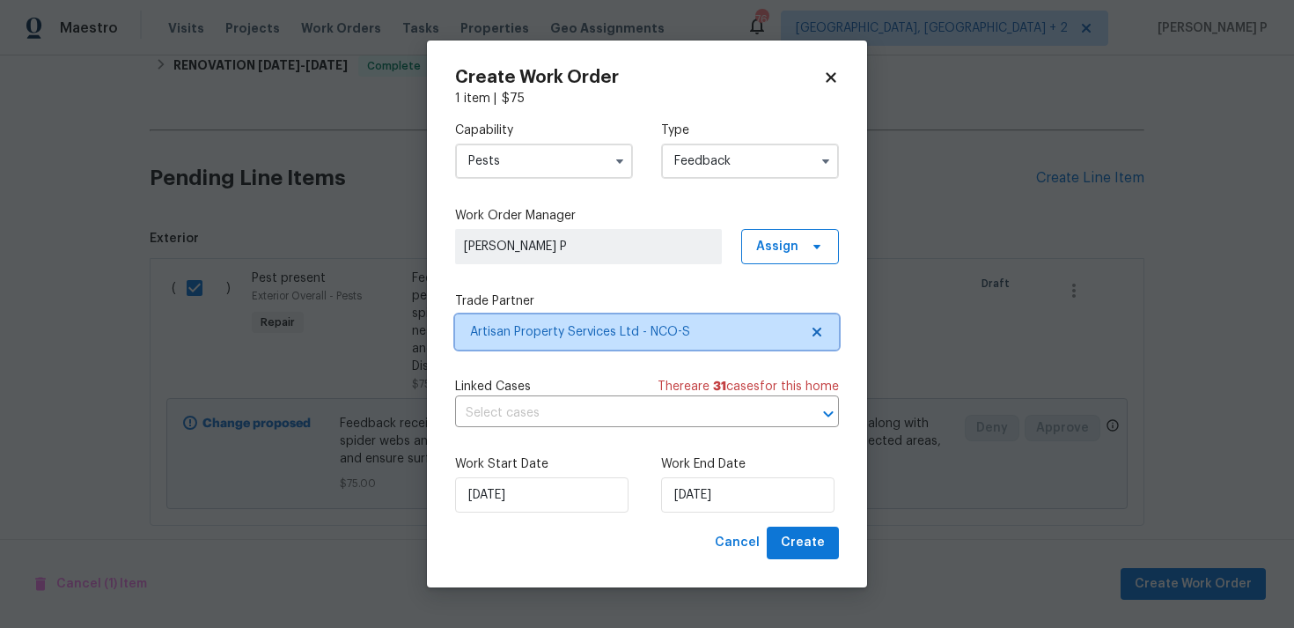
scroll to position [0, 0]
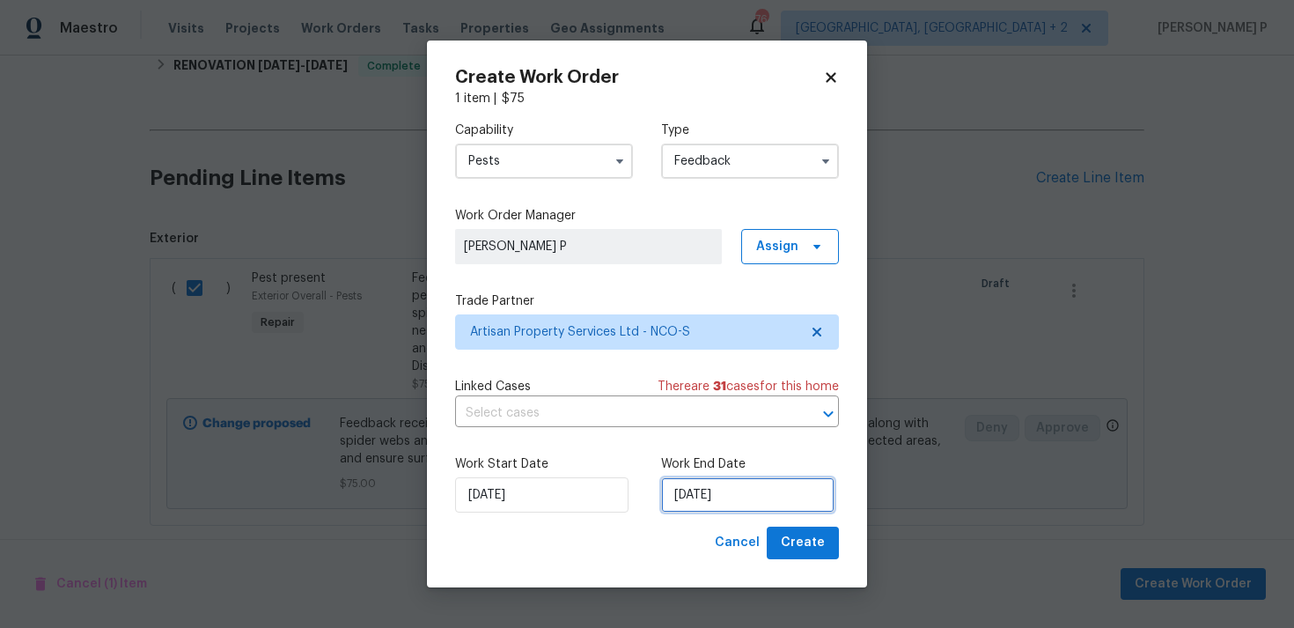
click at [726, 483] on input "[DATE]" at bounding box center [747, 494] width 173 height 35
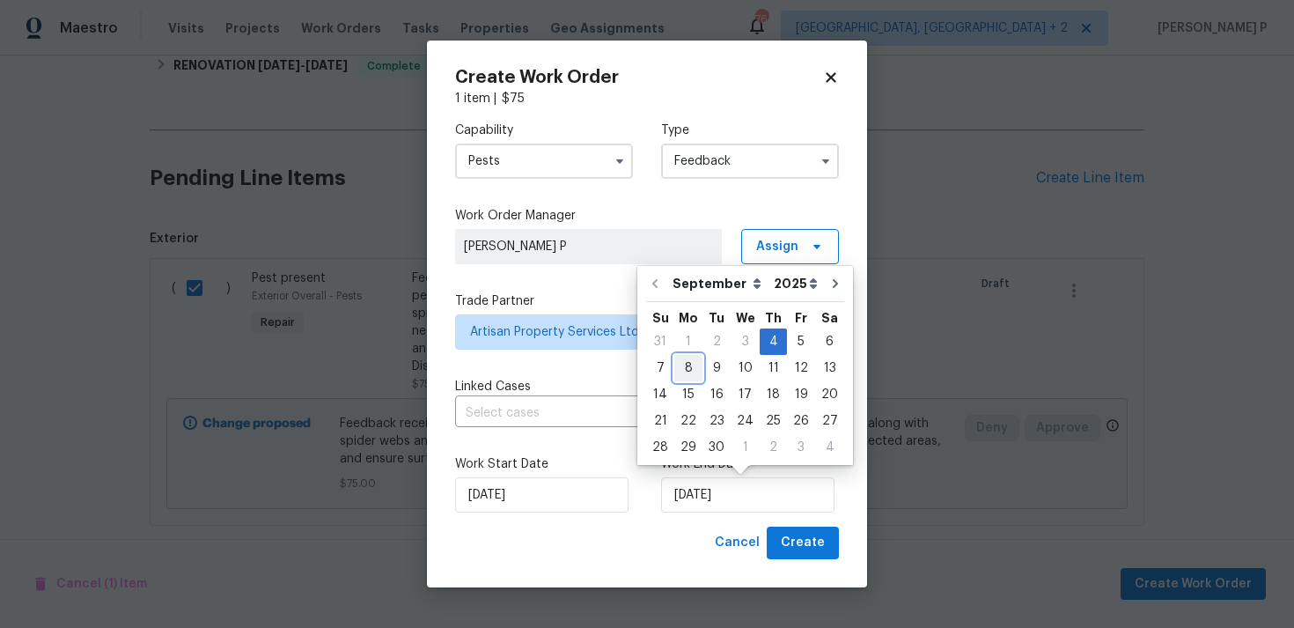
click at [694, 369] on div "8" at bounding box center [688, 368] width 28 height 25
type input "[DATE]"
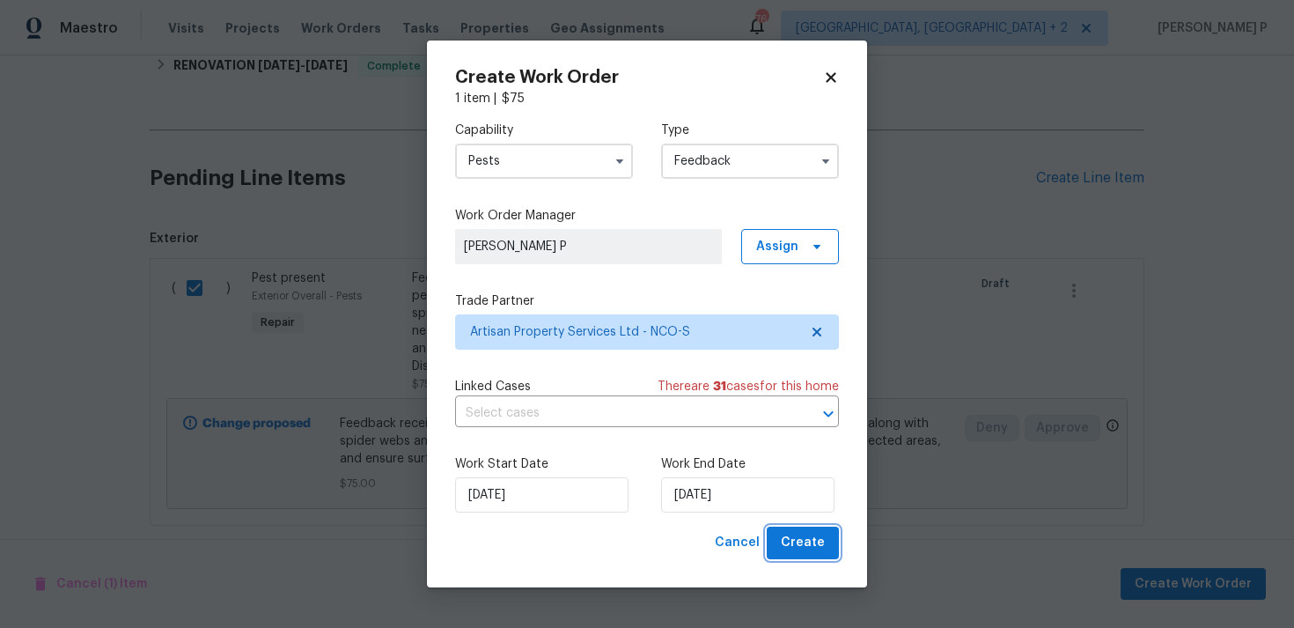
click at [807, 542] on span "Create" at bounding box center [803, 543] width 44 height 22
checkbox input "false"
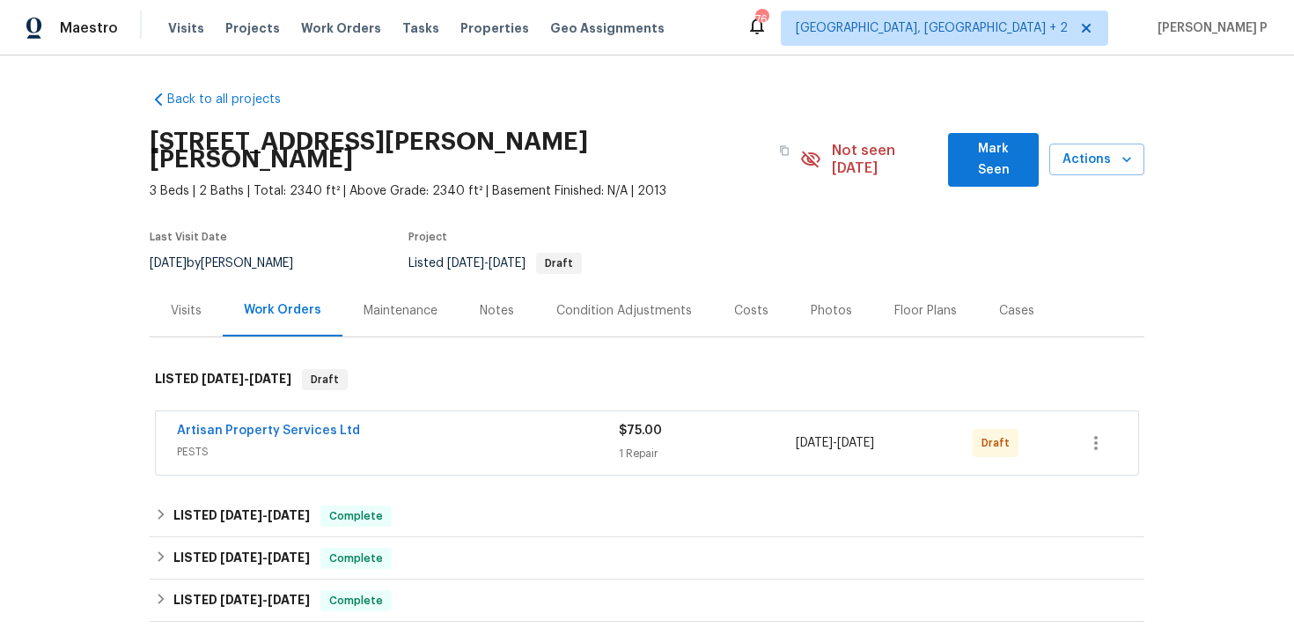
click at [236, 422] on span "Artisan Property Services Ltd" at bounding box center [268, 431] width 183 height 18
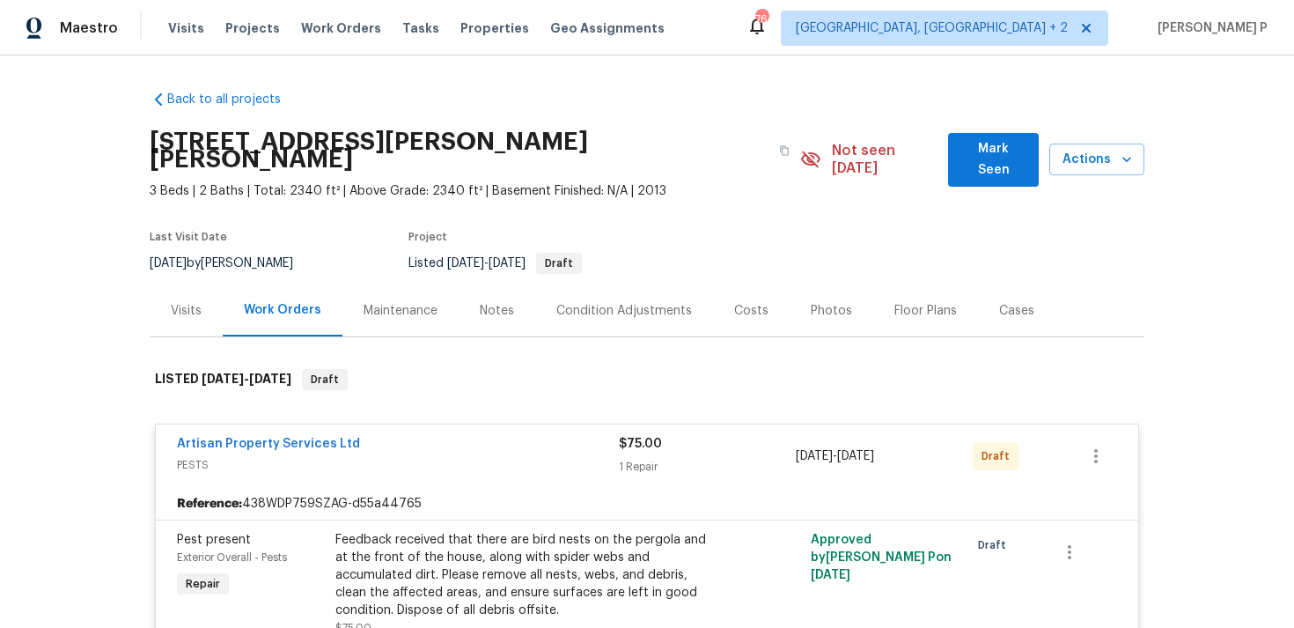
click at [243, 438] on link "Artisan Property Services Ltd" at bounding box center [268, 444] width 183 height 12
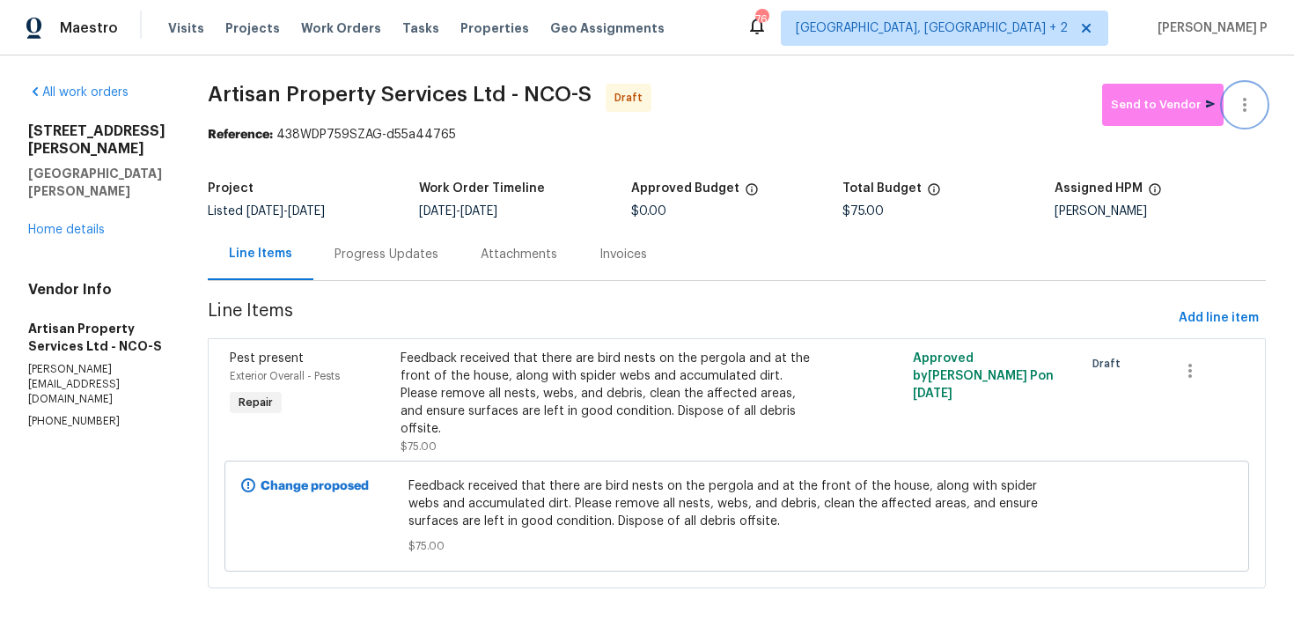
click at [1243, 121] on button "button" at bounding box center [1245, 105] width 42 height 42
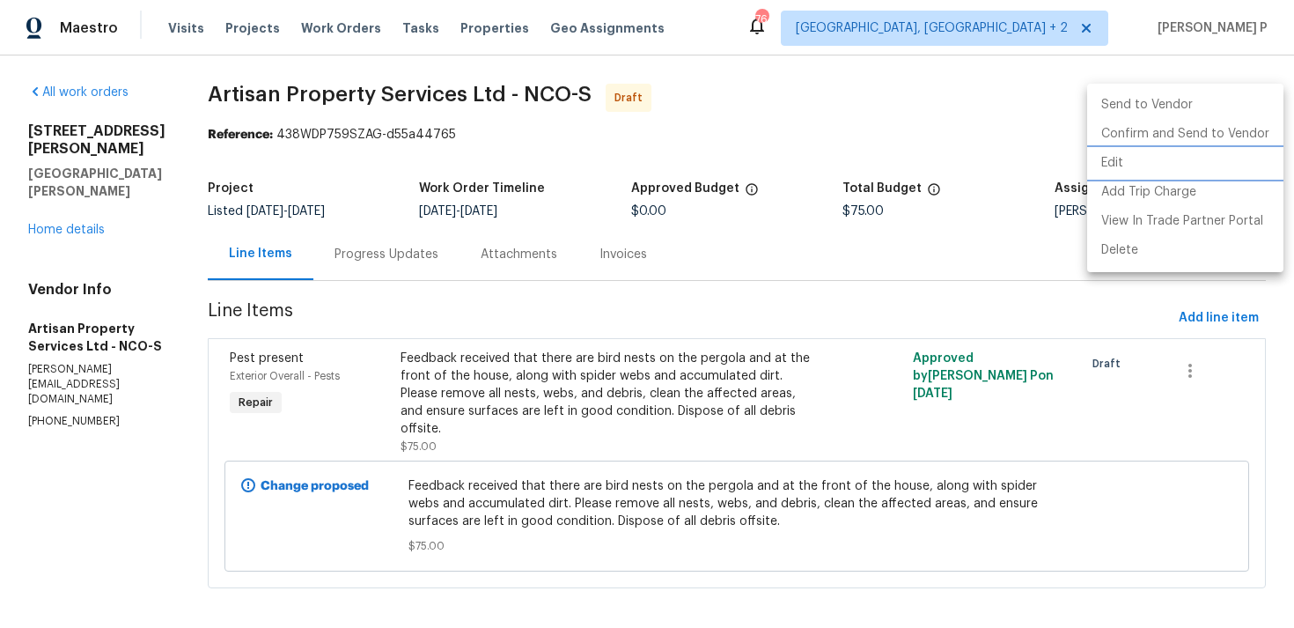
click at [1114, 161] on li "Edit" at bounding box center [1185, 163] width 196 height 29
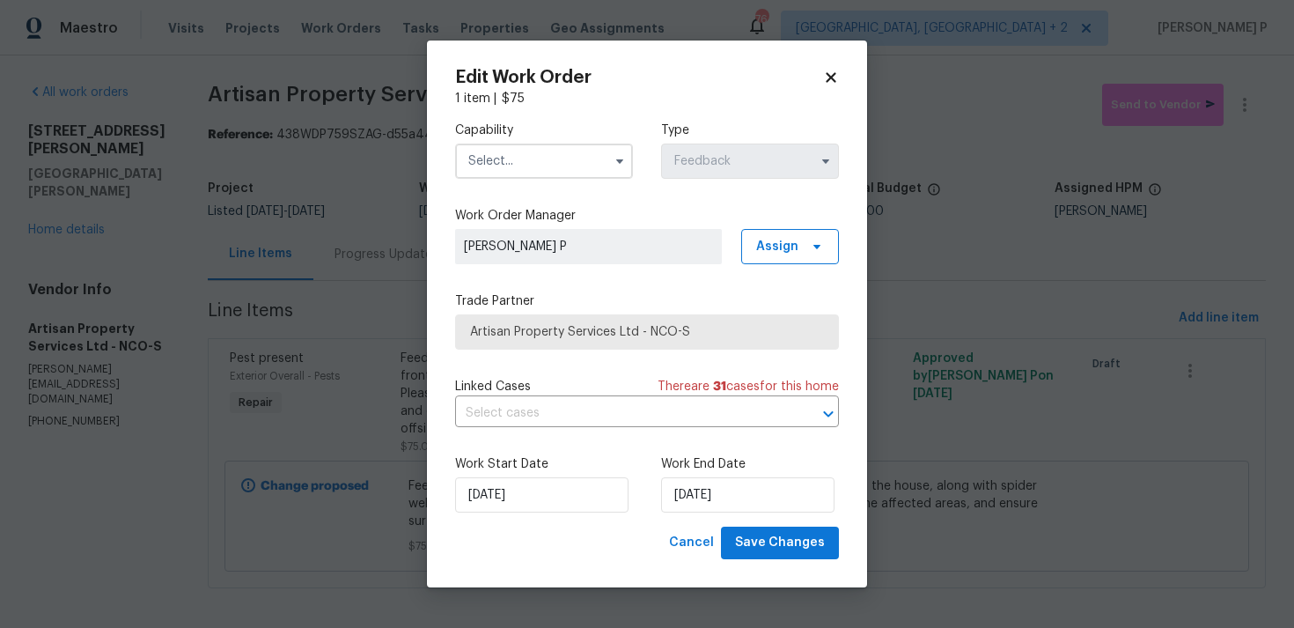
click at [551, 168] on input "text" at bounding box center [544, 161] width 178 height 35
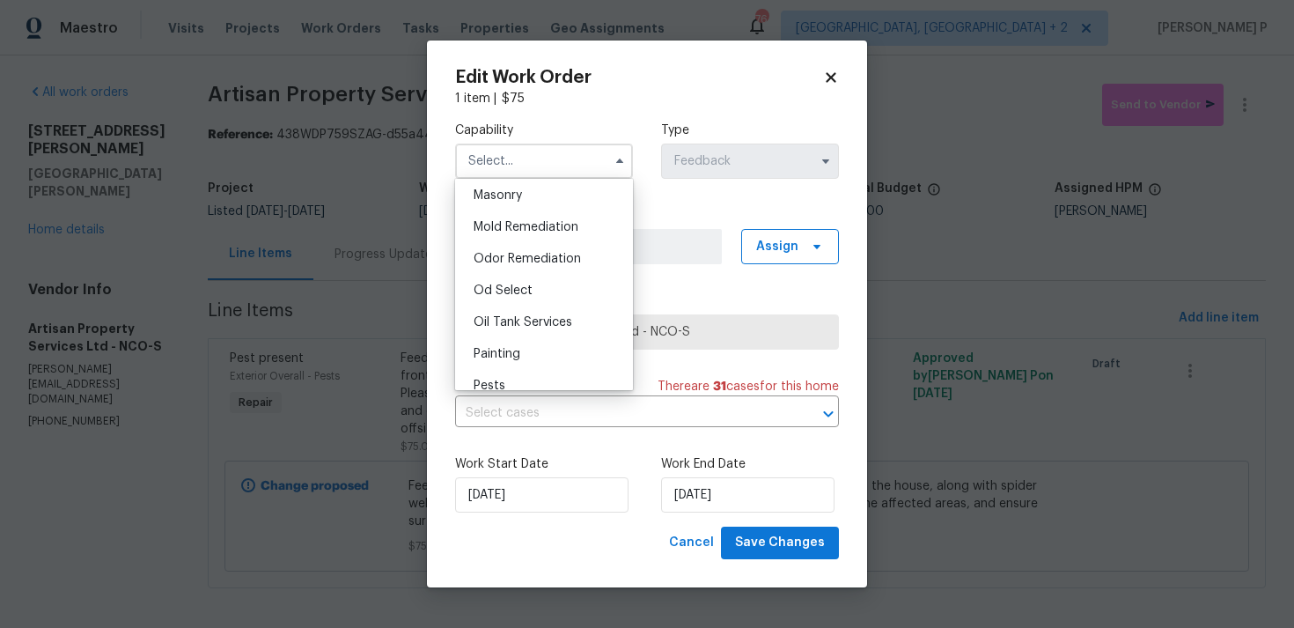
scroll to position [1365, 0]
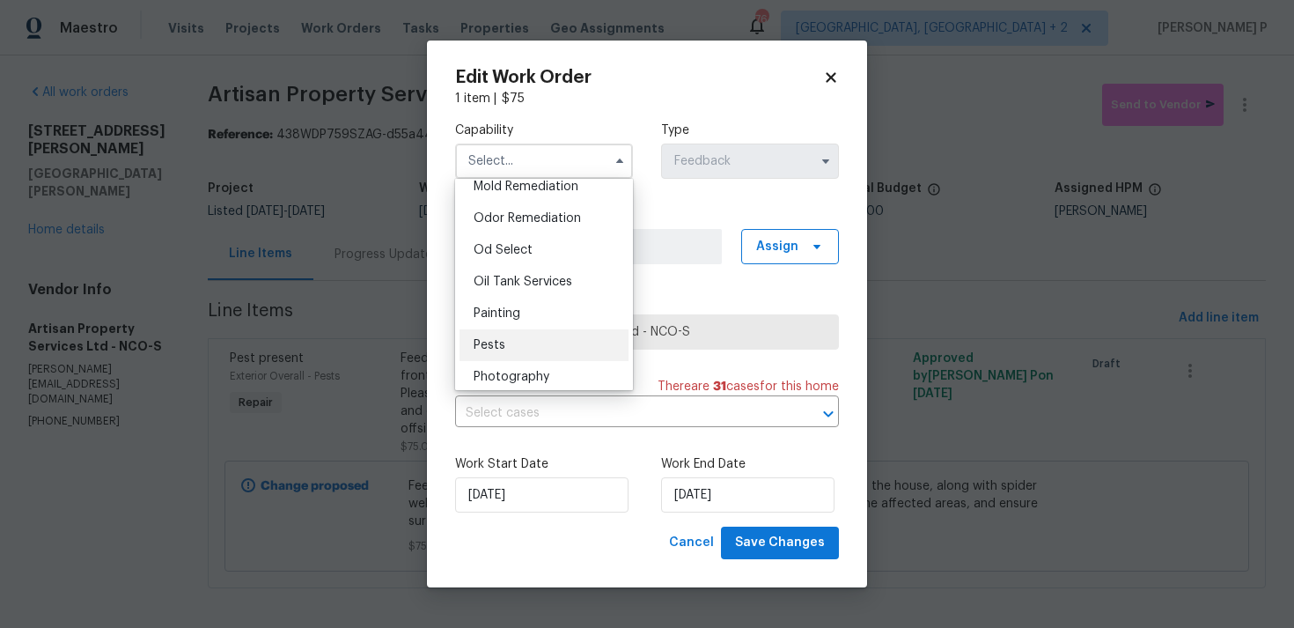
click at [520, 336] on div "Pests" at bounding box center [544, 345] width 169 height 32
type input "Pests"
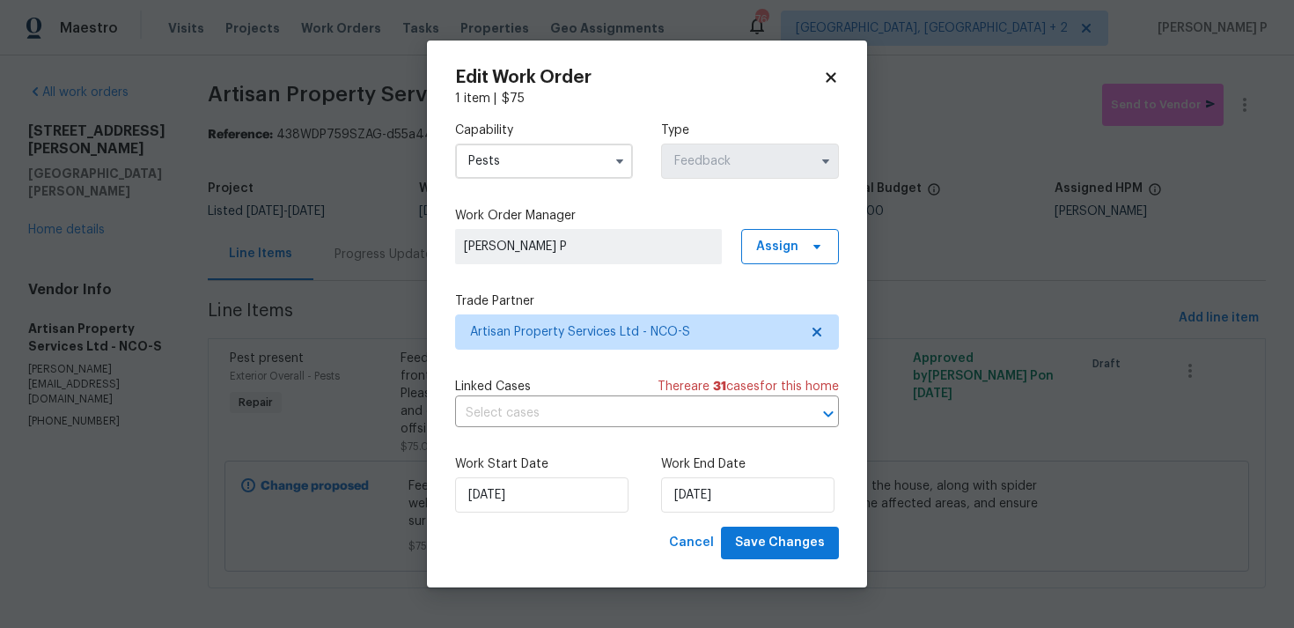
click at [763, 561] on div "Edit Work Order 1 item | $ 75 Capability Pests Type Feedback Work Order Manager…" at bounding box center [647, 314] width 440 height 547
click at [770, 544] on span "Save Changes" at bounding box center [780, 543] width 90 height 22
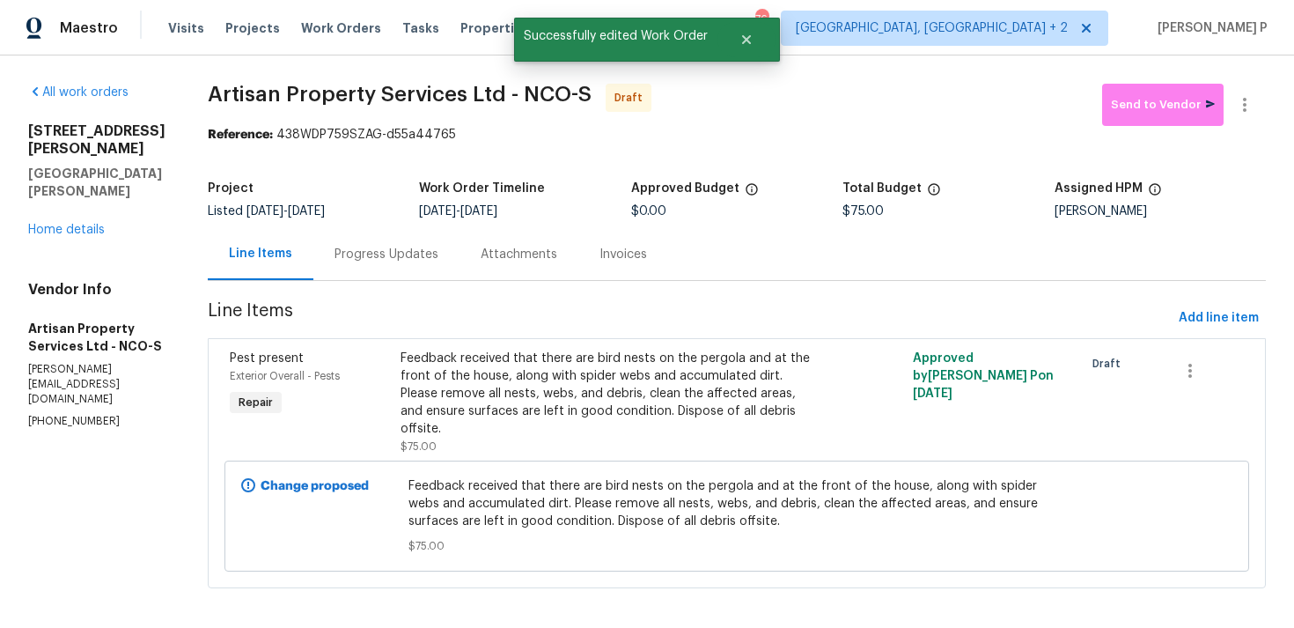
click at [407, 262] on div "Progress Updates" at bounding box center [387, 255] width 104 height 18
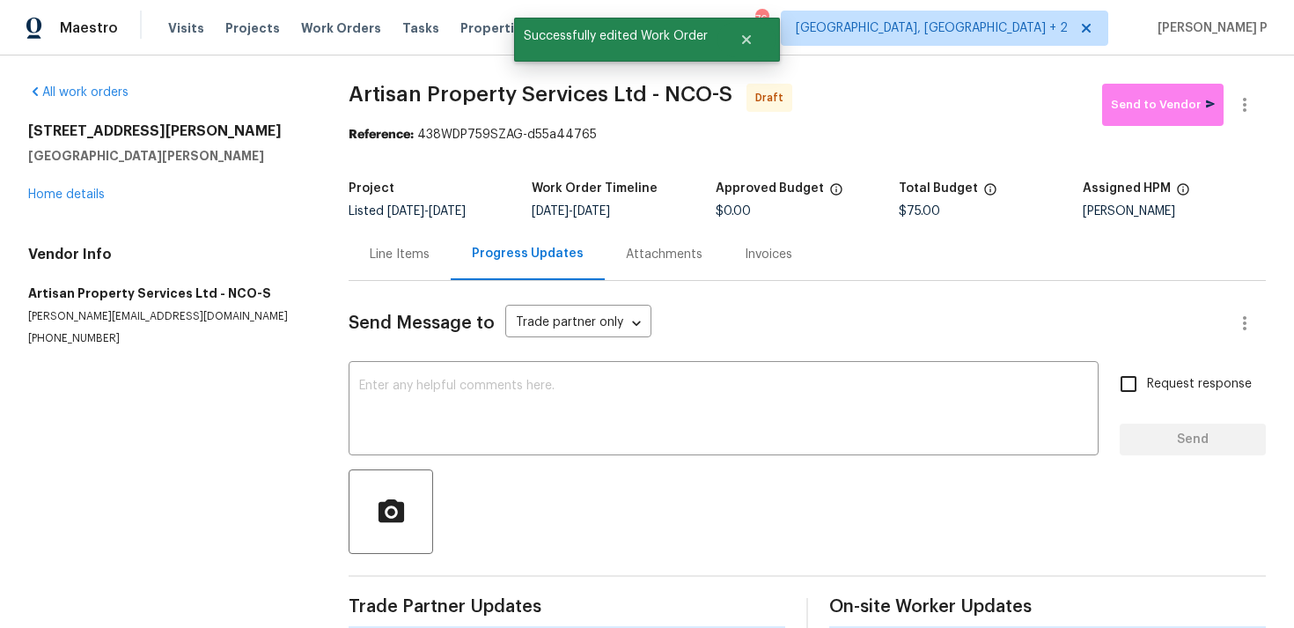
click at [419, 355] on div "Send Message to Trade partner only Trade partner only ​ x ​ Request response Se…" at bounding box center [807, 455] width 917 height 349
click at [427, 408] on textarea at bounding box center [723, 410] width 729 height 62
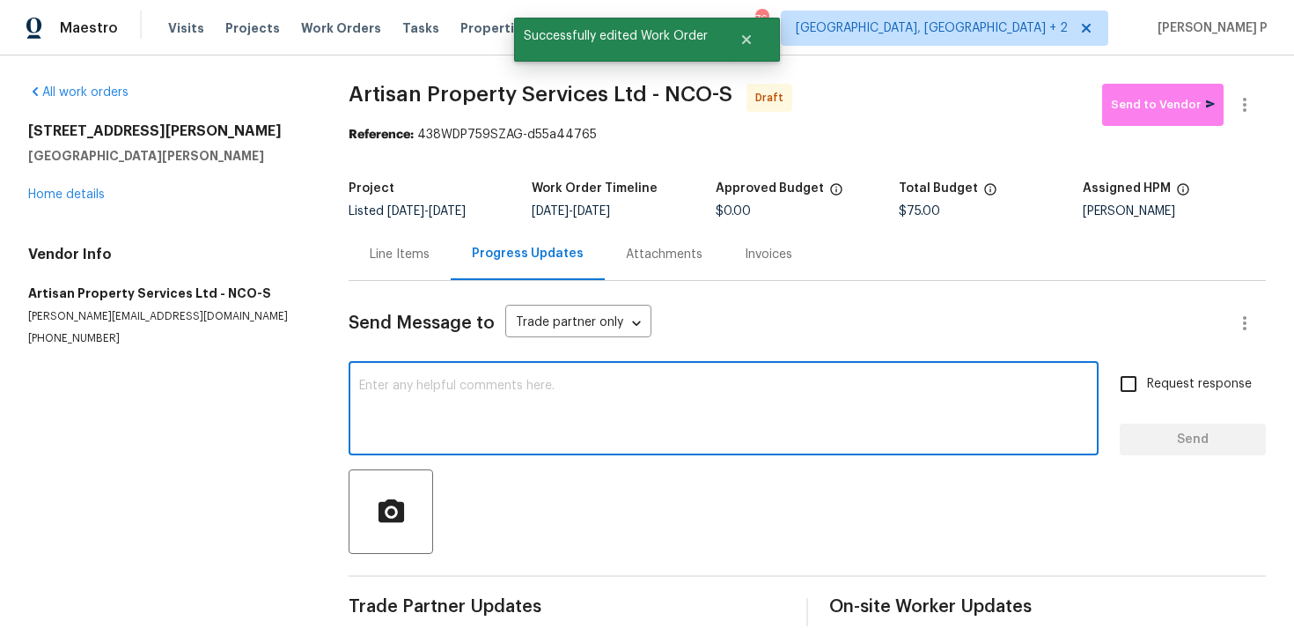
paste textarea "Hi, this is Ramyasri with Opendoor. I’m confirming you received the WO for the …"
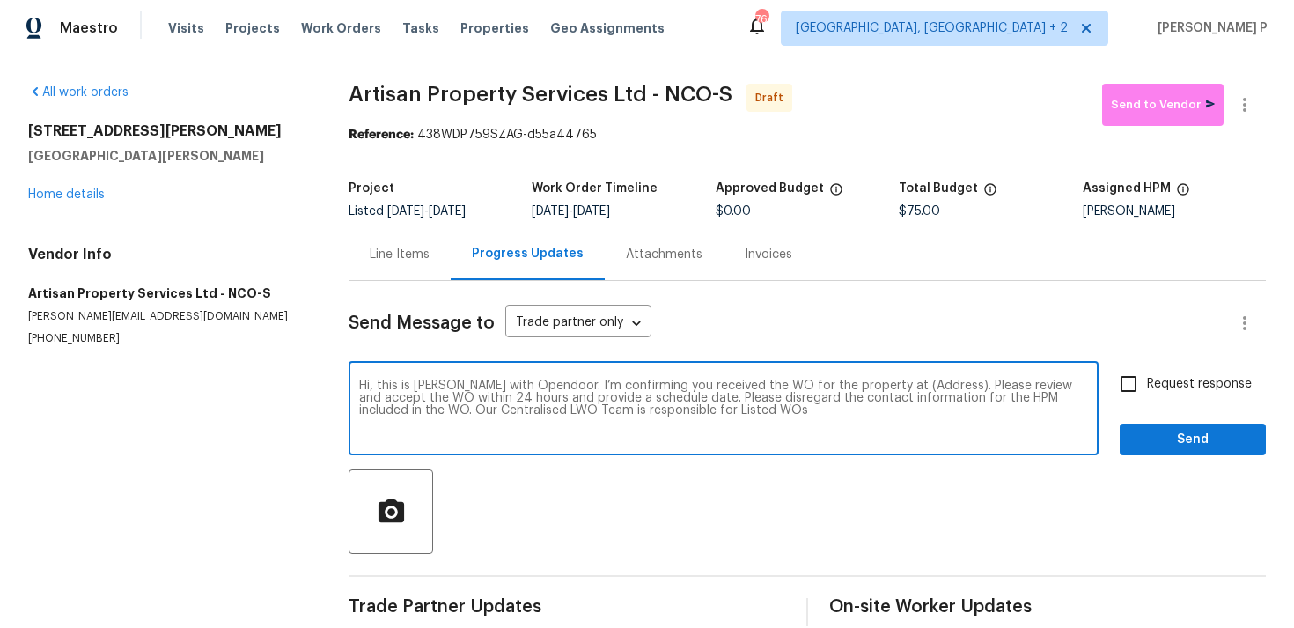
drag, startPoint x: 881, startPoint y: 385, endPoint x: 944, endPoint y: 385, distance: 63.4
click at [944, 385] on textarea "Hi, this is Ramyasri with Opendoor. I’m confirming you received the WO for the …" at bounding box center [723, 410] width 729 height 62
click at [899, 385] on textarea "Hi, this is Ramyasri with Opendoor. I’m confirming you received the WO for the …" at bounding box center [723, 410] width 729 height 62
drag, startPoint x: 884, startPoint y: 385, endPoint x: 938, endPoint y: 383, distance: 53.7
click at [938, 383] on textarea "Hi, this is Ramyasri with Opendoor. I’m confirming you received the WO for the …" at bounding box center [723, 410] width 729 height 62
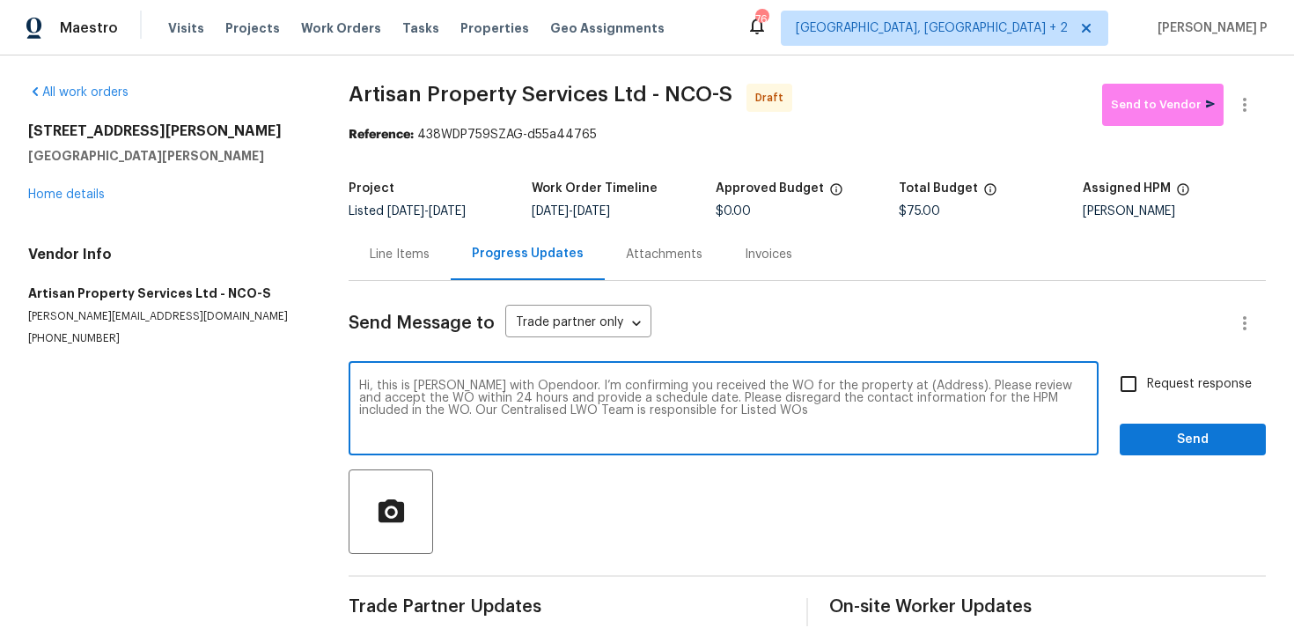
paste textarea "[STREET_ADDRESS][PERSON_NAME][PERSON_NAME]"
type textarea "Hi, this is Ramyasri with Opendoor. I’m confirming you received the WO for the …"
click at [1134, 394] on input "Request response" at bounding box center [1128, 383] width 37 height 37
checkbox input "true"
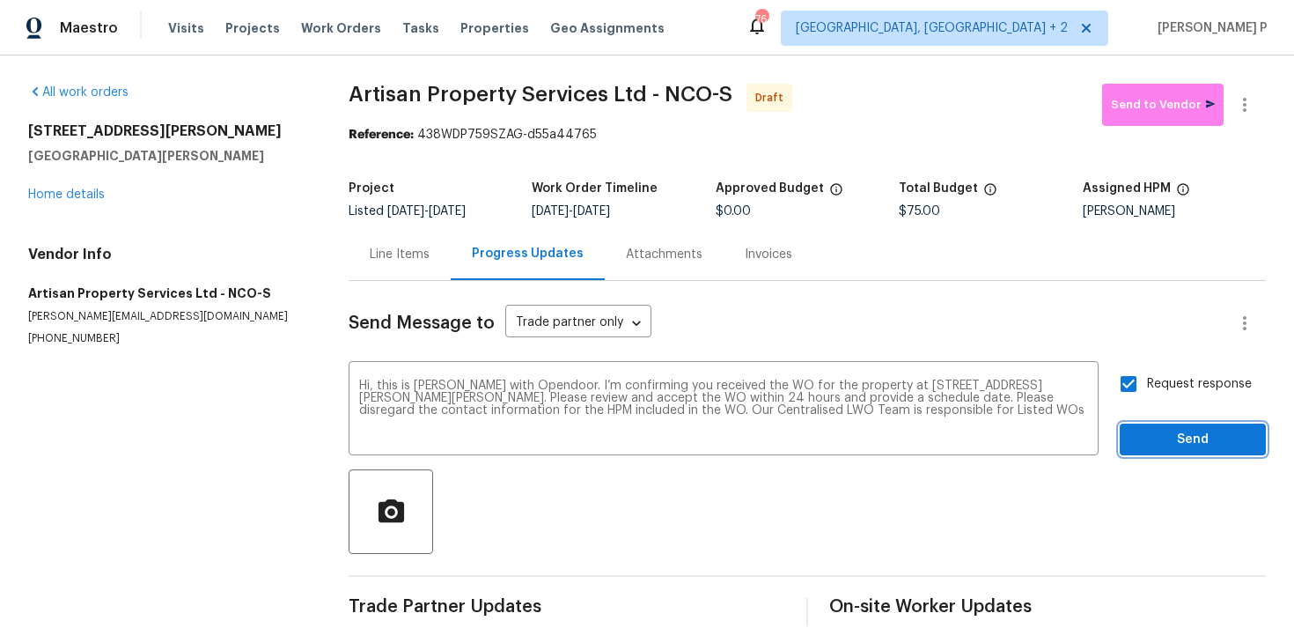
click at [1136, 453] on button "Send" at bounding box center [1193, 440] width 146 height 33
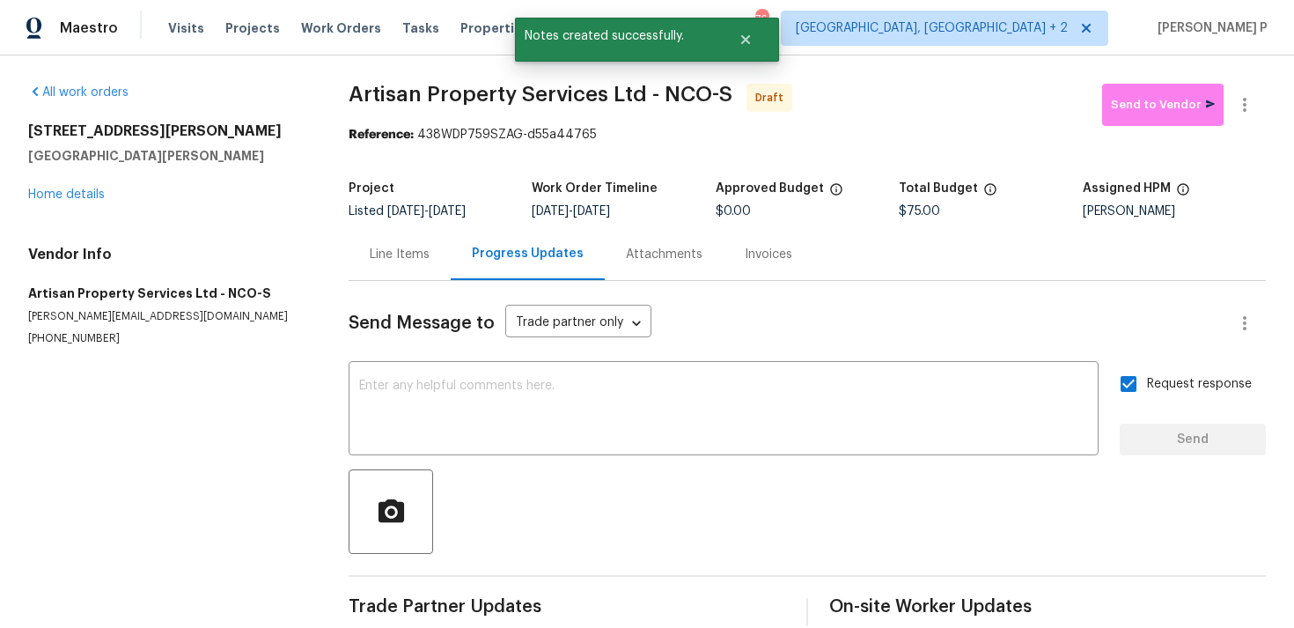
click at [765, 549] on div at bounding box center [807, 511] width 917 height 85
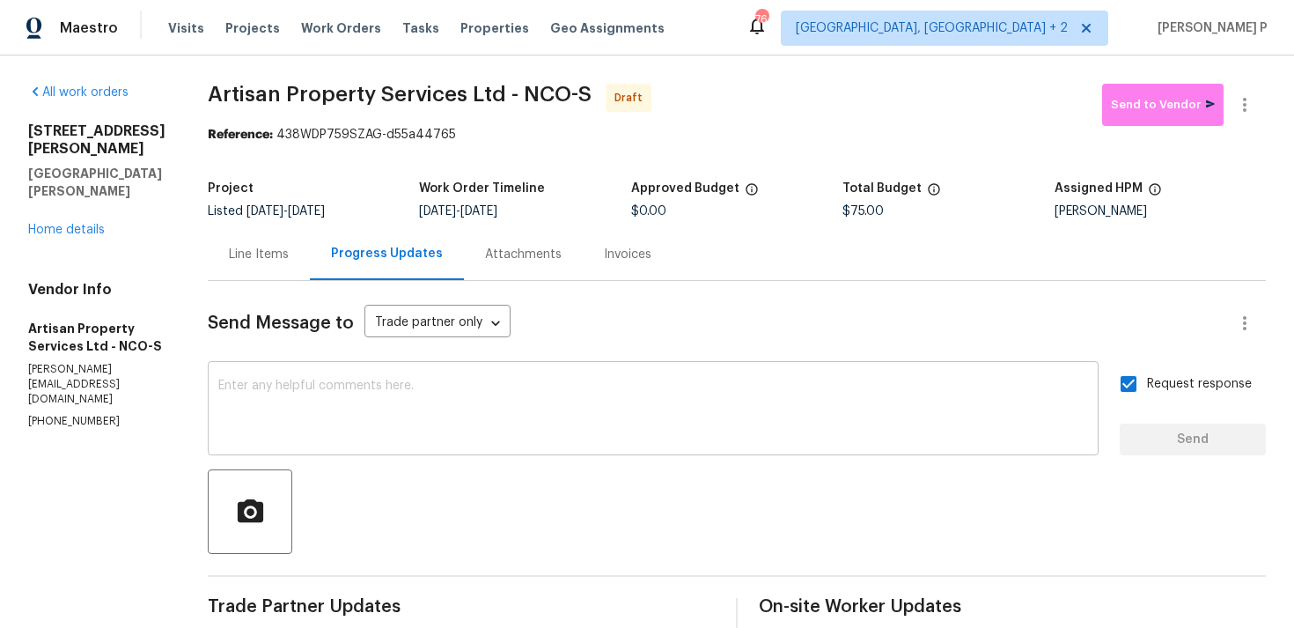
click at [481, 424] on textarea at bounding box center [653, 410] width 870 height 62
paste textarea "Attention All Work Orders must include before-photos (both close-up and wide-an…"
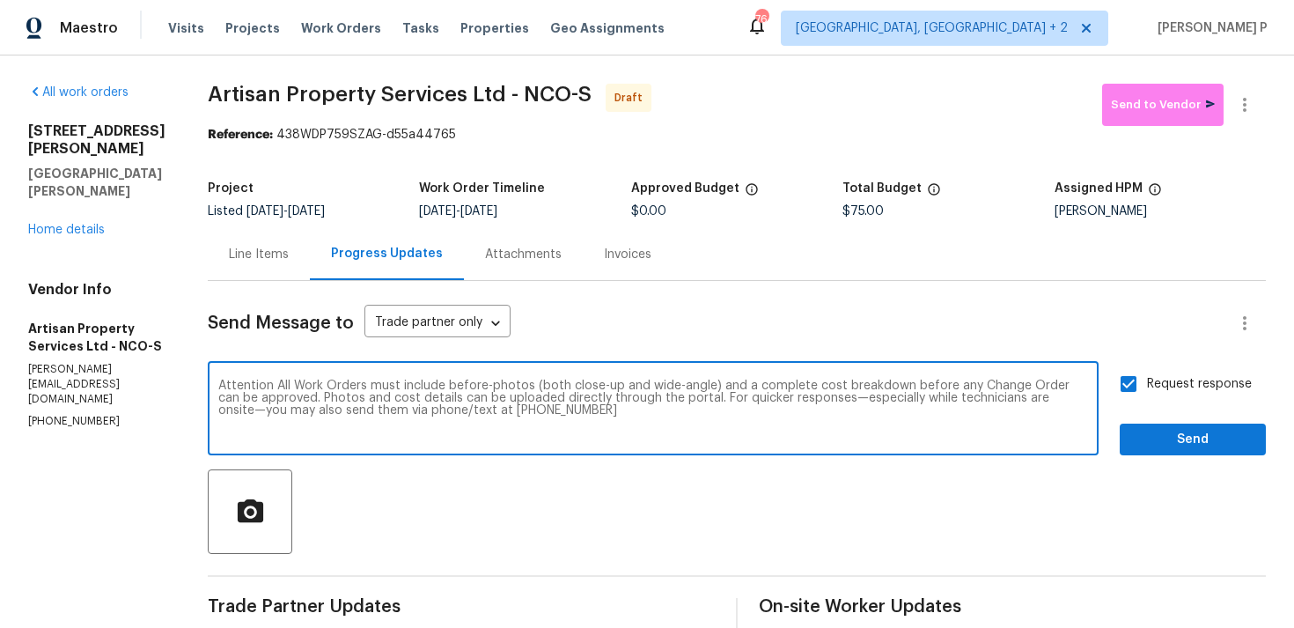
type textarea "Attention All Work Orders must include before-photos (both close-up and wide-an…"
click at [1166, 429] on span "Send" at bounding box center [1193, 440] width 118 height 22
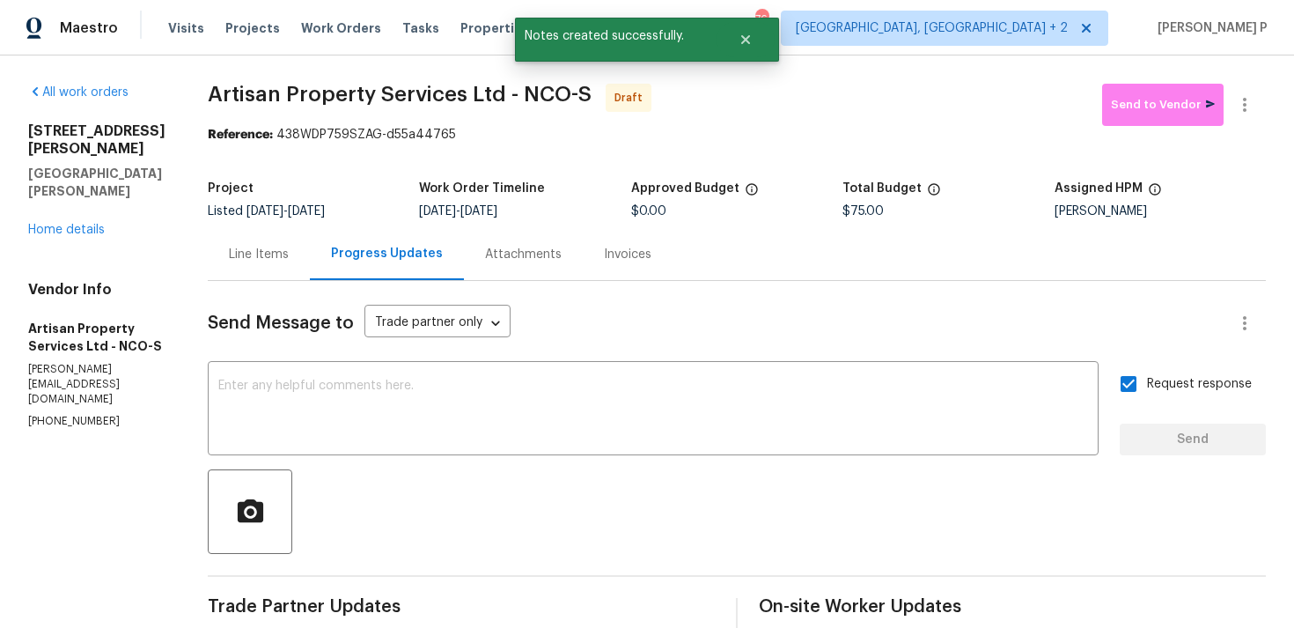
click at [838, 497] on div at bounding box center [737, 511] width 1058 height 85
click at [1258, 91] on button "button" at bounding box center [1245, 105] width 42 height 42
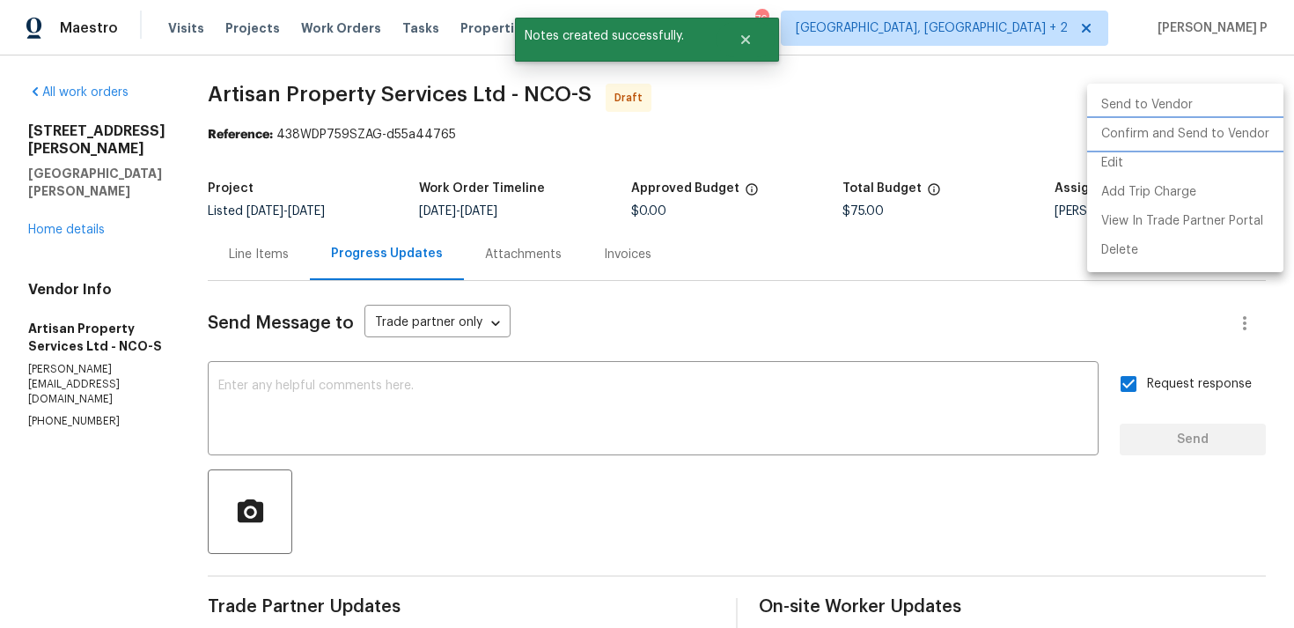
click at [1191, 136] on li "Confirm and Send to Vendor" at bounding box center [1185, 134] width 196 height 29
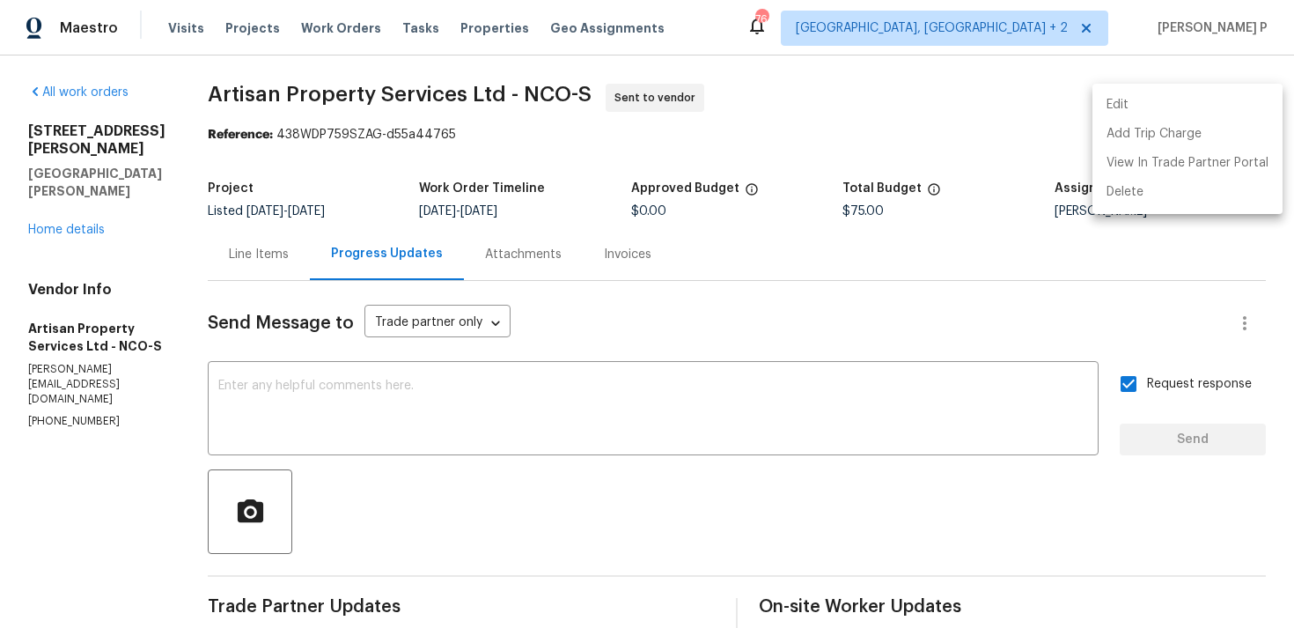
click at [215, 79] on div at bounding box center [647, 314] width 1294 height 628
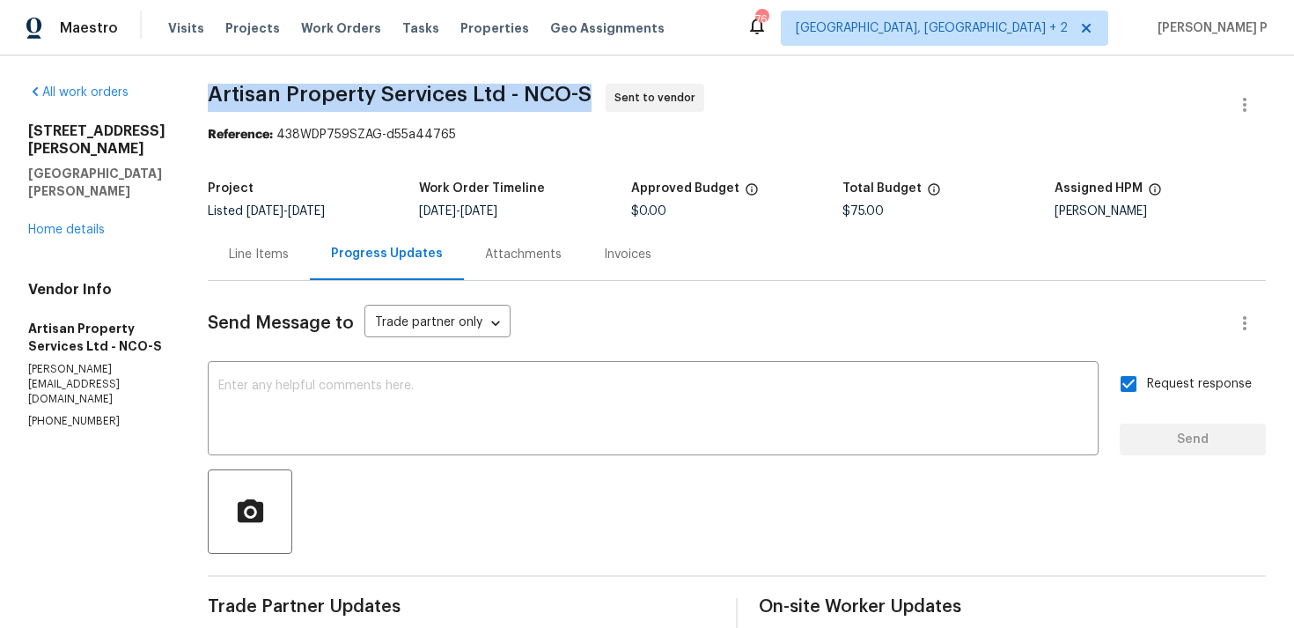
drag, startPoint x: 193, startPoint y: 97, endPoint x: 588, endPoint y: 107, distance: 395.5
click at [588, 107] on div "All work orders 4753 Brenton Dr Fort Collins, CO 80524 Home details Vendor Info…" at bounding box center [647, 493] width 1294 height 877
copy span "Artisan Property Services Ltd - NCO-S"
click at [348, 160] on section "Artisan Property Services Ltd - NCO-S Sent to vendor Reference: 438WDP759SZAG-d…" at bounding box center [737, 494] width 1058 height 821
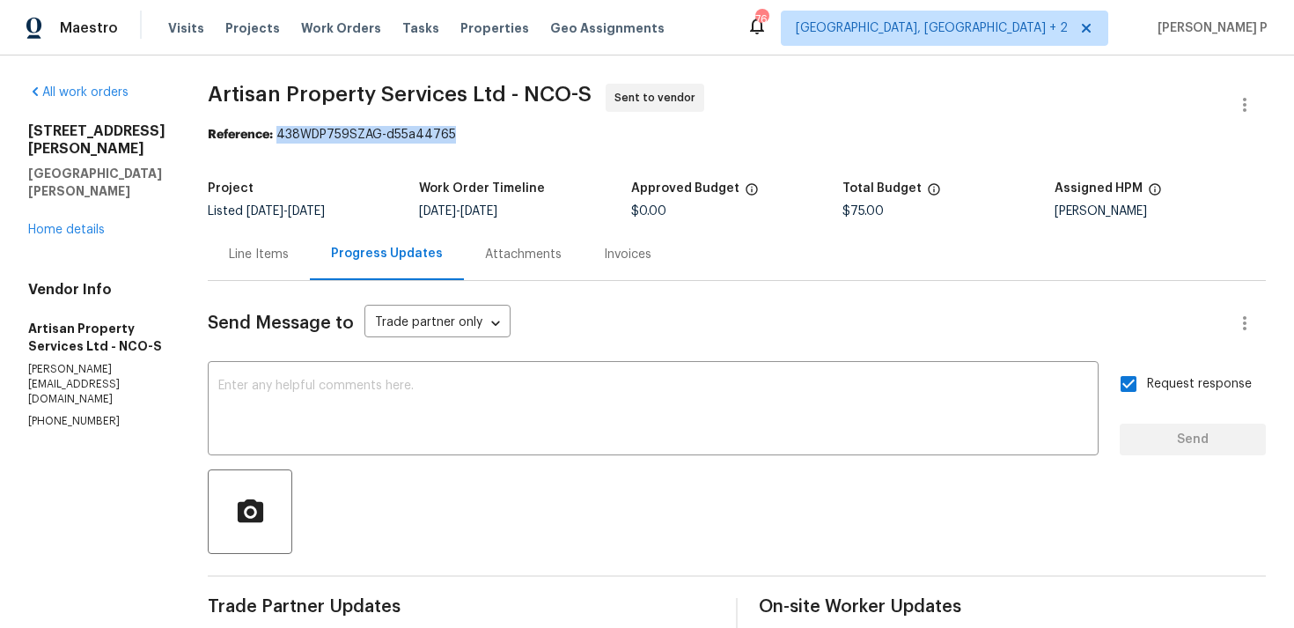
drag, startPoint x: 271, startPoint y: 136, endPoint x: 538, endPoint y: 136, distance: 266.8
click at [537, 136] on div "Reference: 438WDP759SZAG-d55a44765" at bounding box center [737, 135] width 1058 height 18
copy div "438WDP759SZAG-d55a44765"
click at [256, 259] on div "Line Items" at bounding box center [259, 255] width 60 height 18
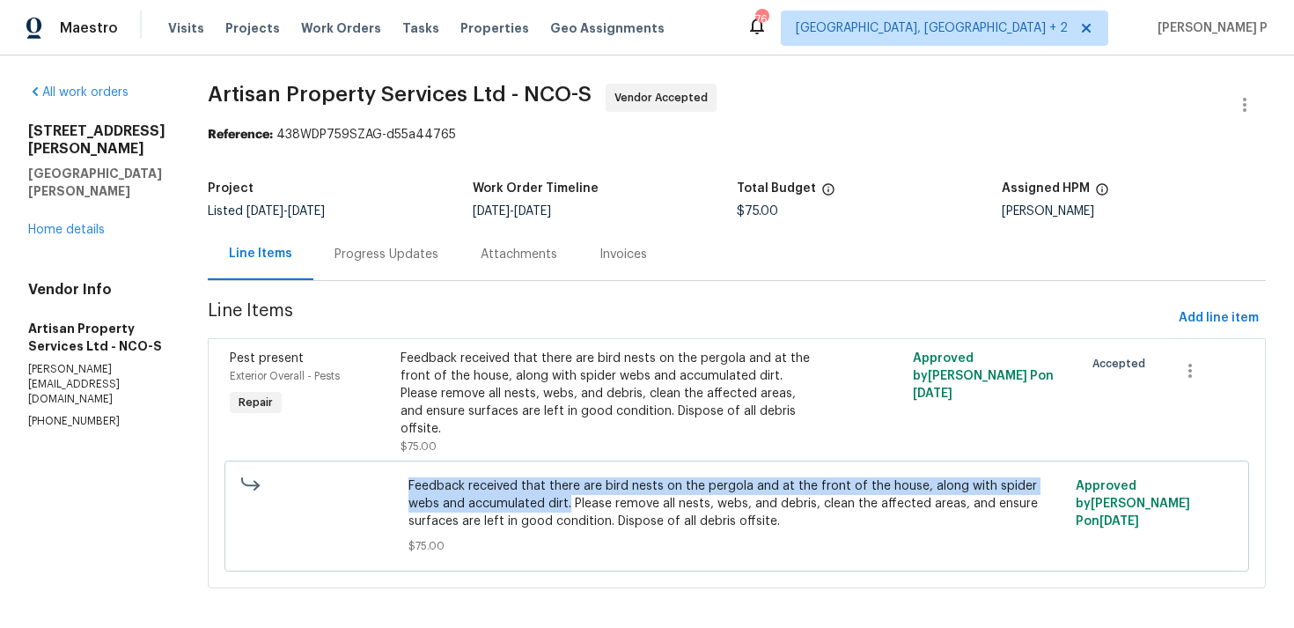
drag, startPoint x: 407, startPoint y: 465, endPoint x: 536, endPoint y: 487, distance: 131.3
click at [536, 487] on div "Feedback received that there are bird nests on the pergola and at the front of …" at bounding box center [737, 516] width 668 height 88
copy span "Feedback received that there are bird nests on the pergola and at the front of …"
